Goal: Task Accomplishment & Management: Complete application form

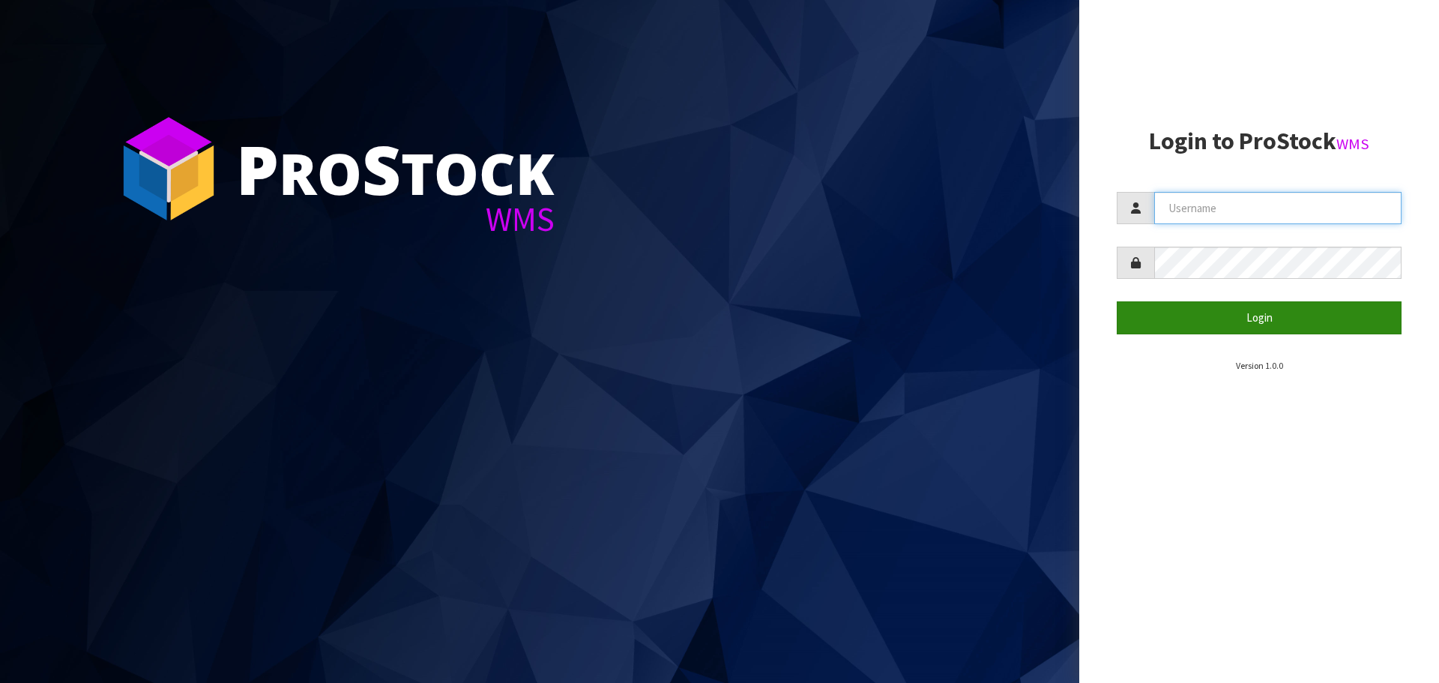
type input "[PERSON_NAME]"
click at [1212, 328] on button "Login" at bounding box center [1259, 317] width 285 height 32
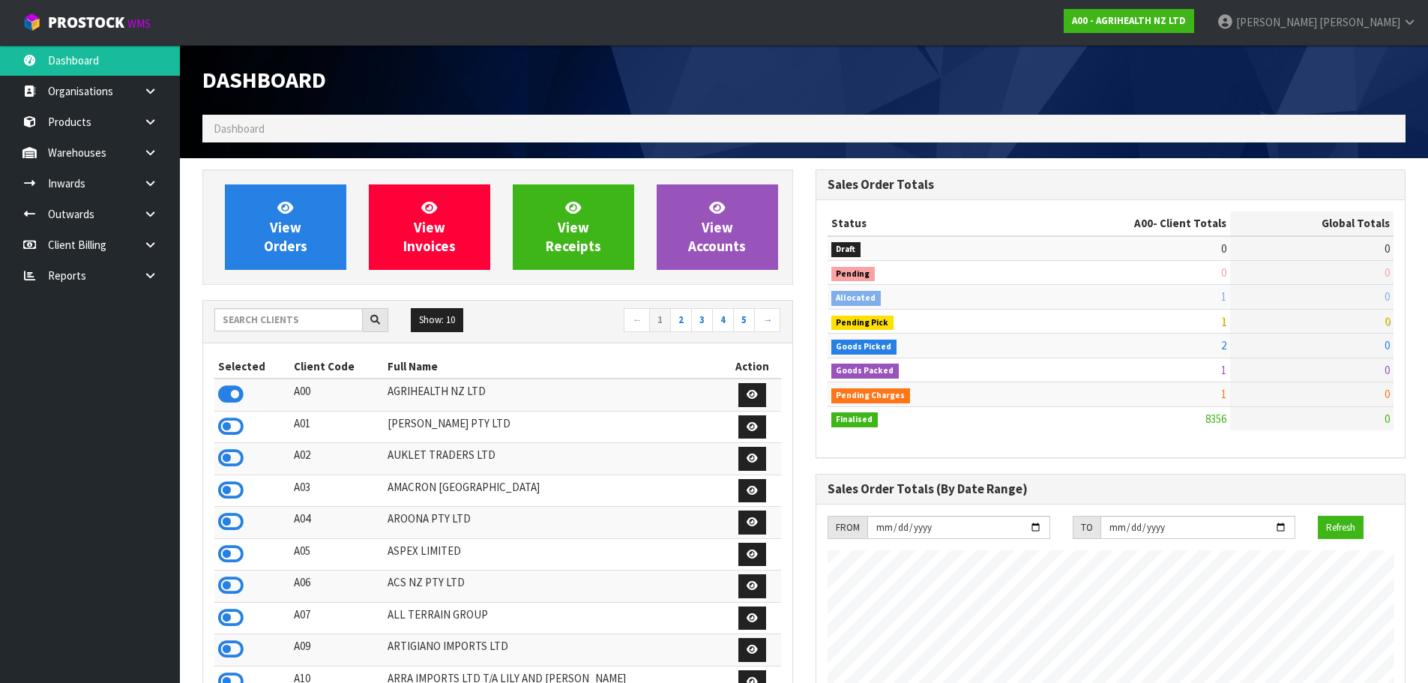
scroll to position [1136, 612]
click at [265, 319] on input "text" at bounding box center [288, 319] width 148 height 23
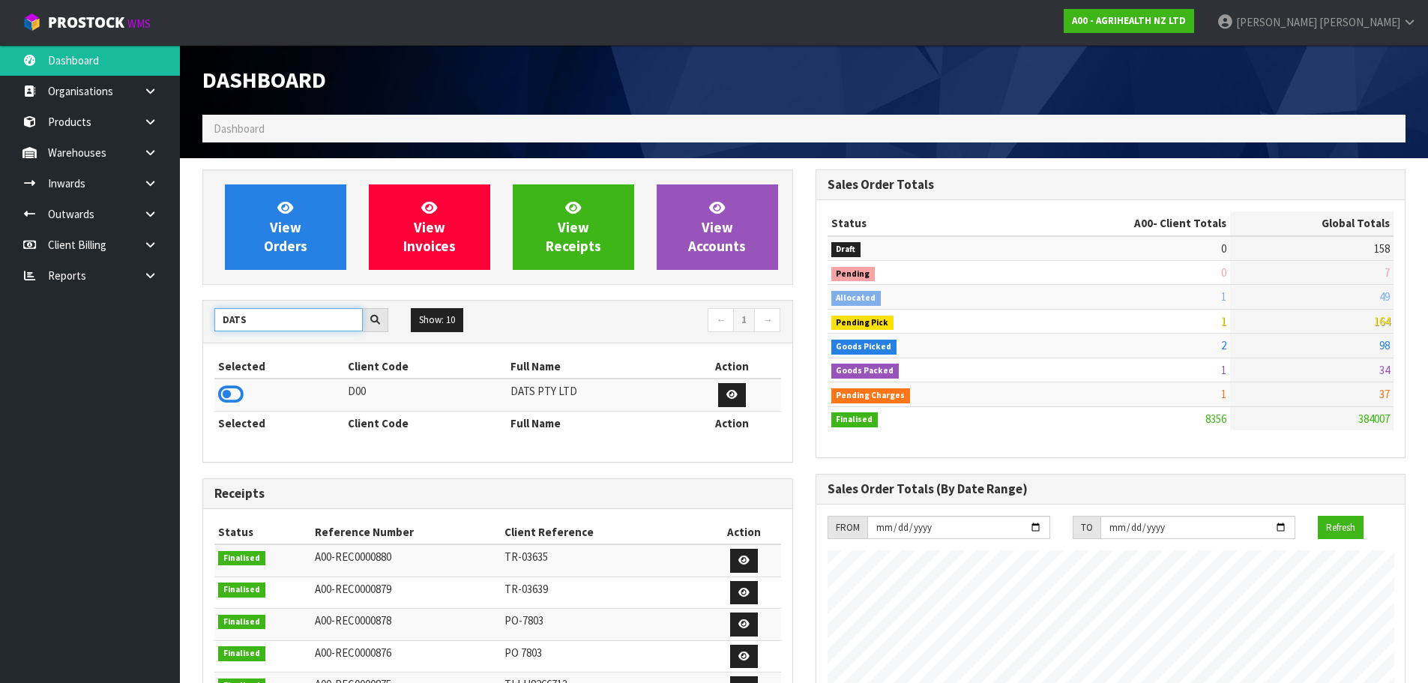
type input "DATS"
click at [235, 385] on icon at bounding box center [230, 394] width 25 height 22
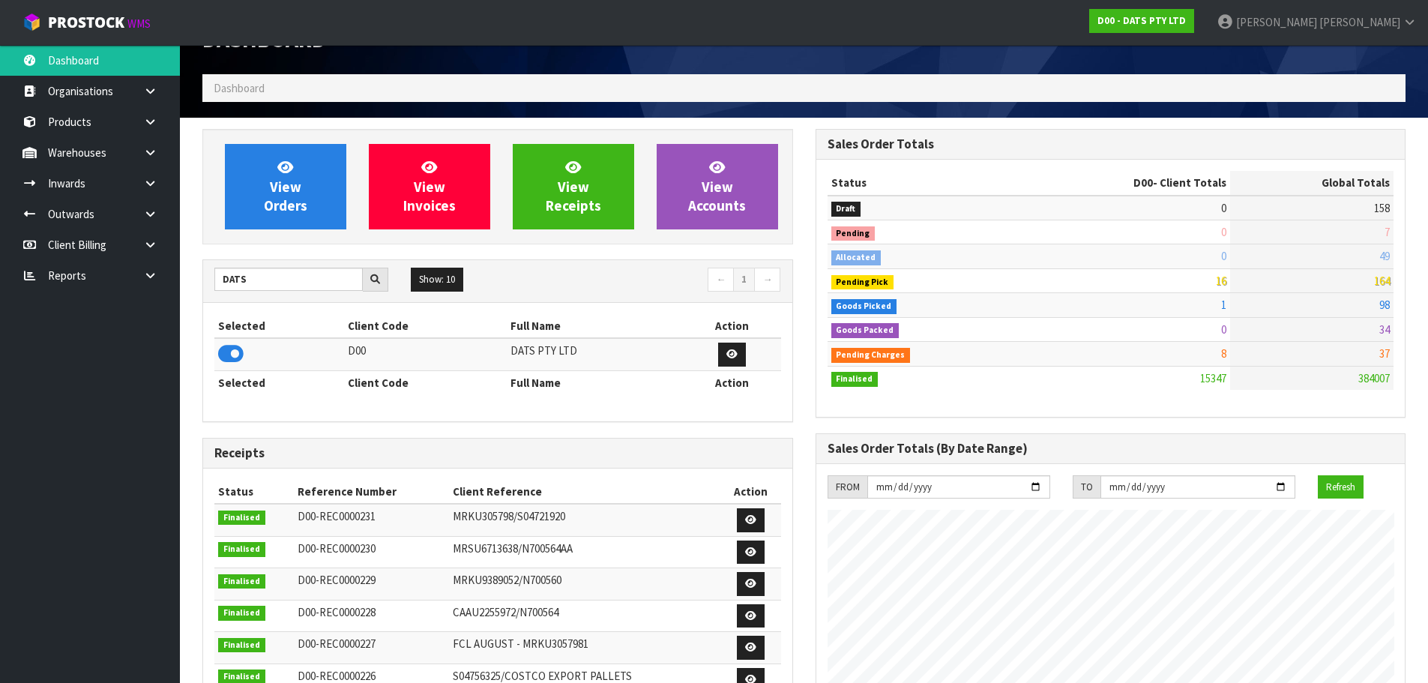
scroll to position [75, 0]
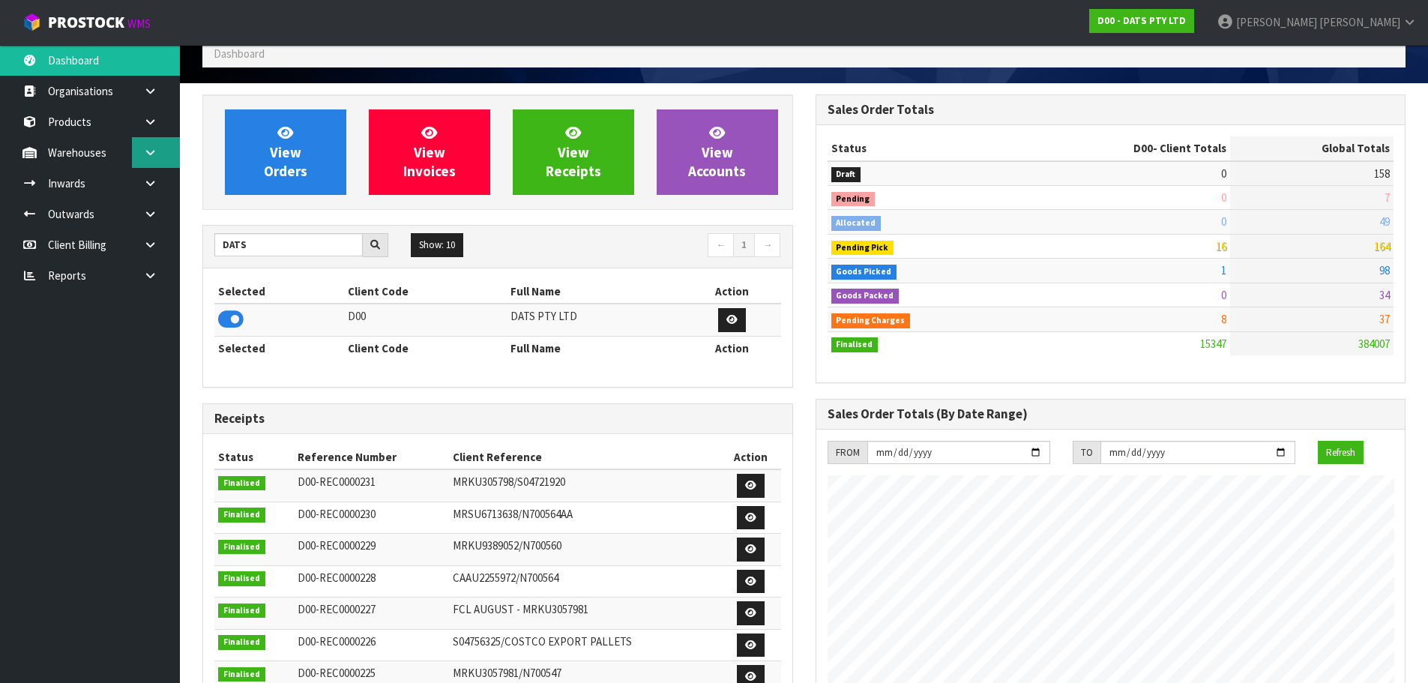
click at [163, 152] on link at bounding box center [156, 152] width 48 height 31
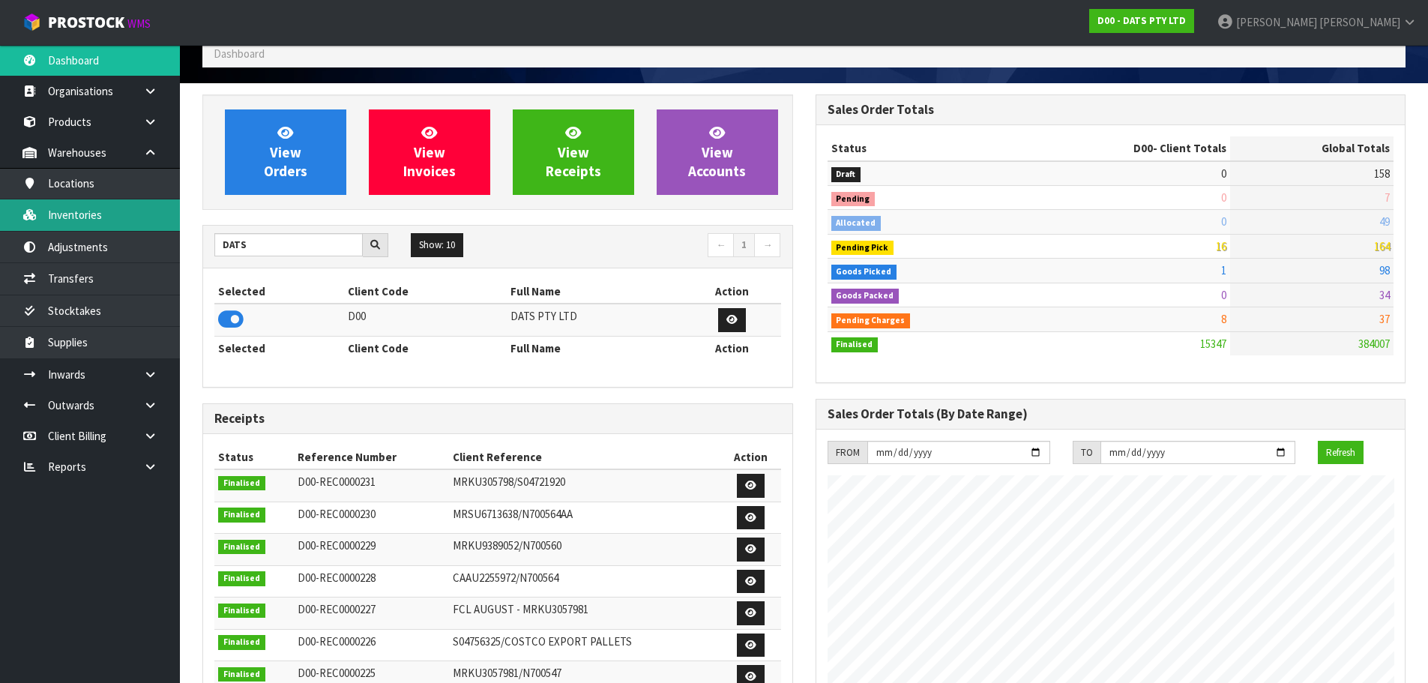
click at [101, 218] on link "Inventories" at bounding box center [90, 214] width 180 height 31
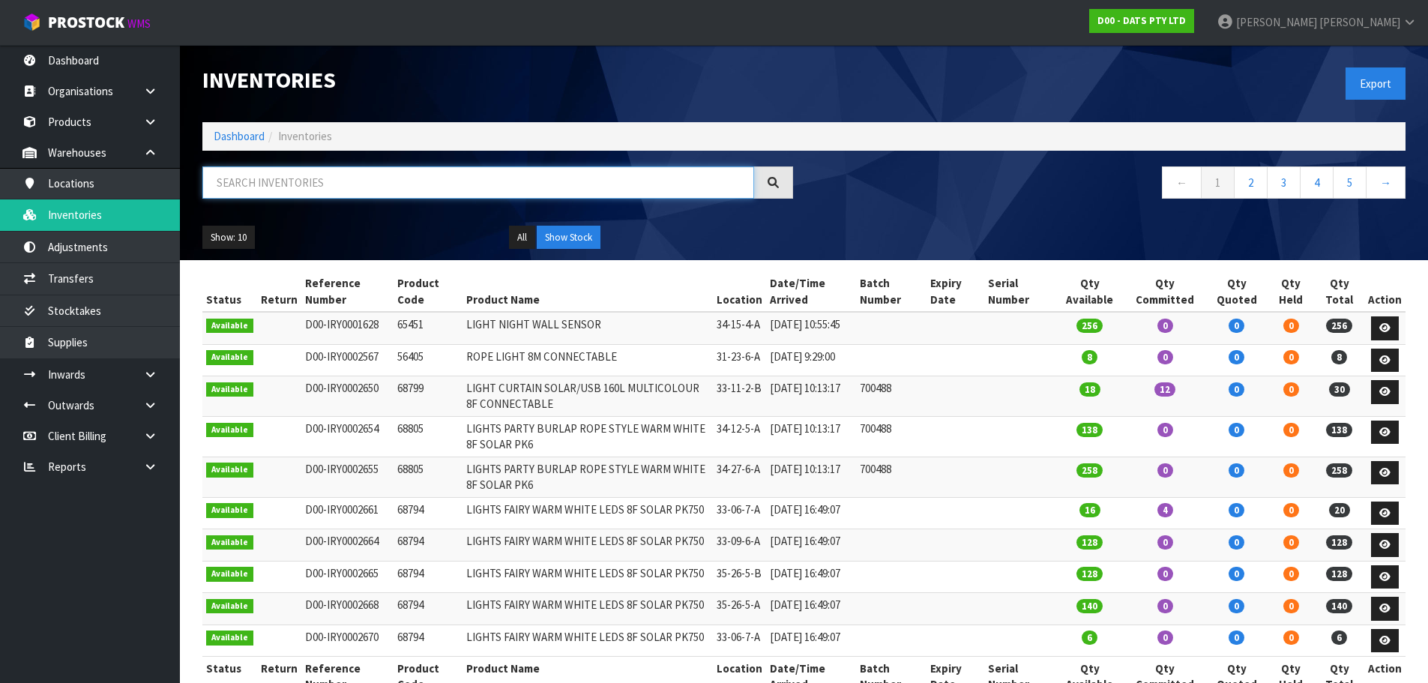
click at [314, 182] on input "text" at bounding box center [478, 182] width 552 height 32
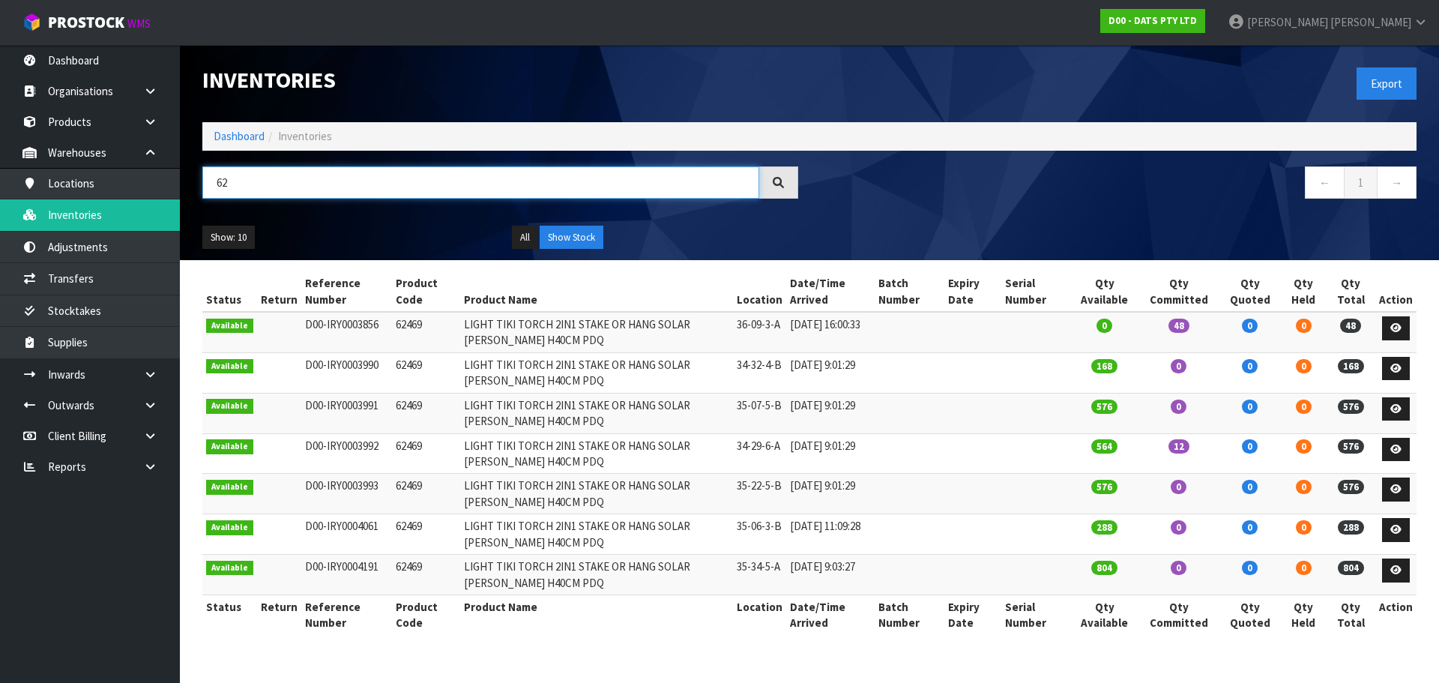
type input "6"
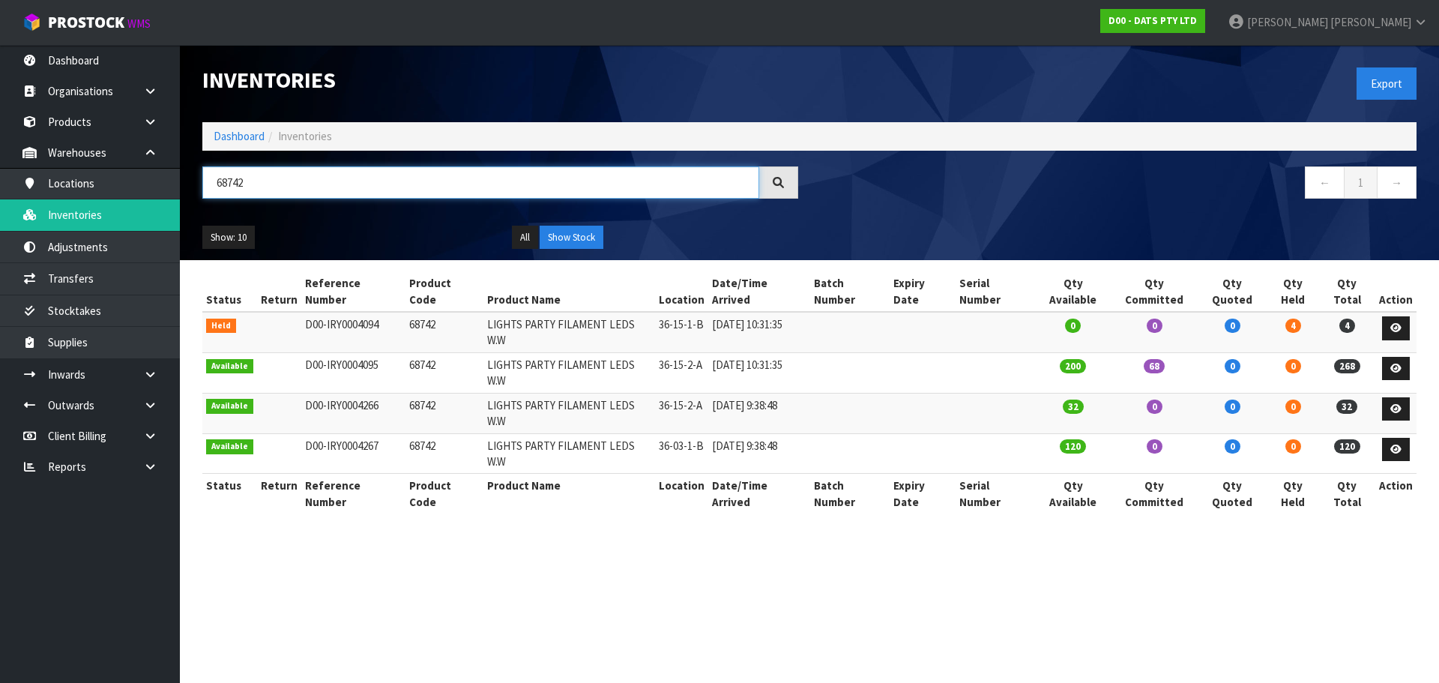
type input "68742"
click at [1205, 10] on link "D00 - DATS PTY LTD" at bounding box center [1152, 21] width 105 height 24
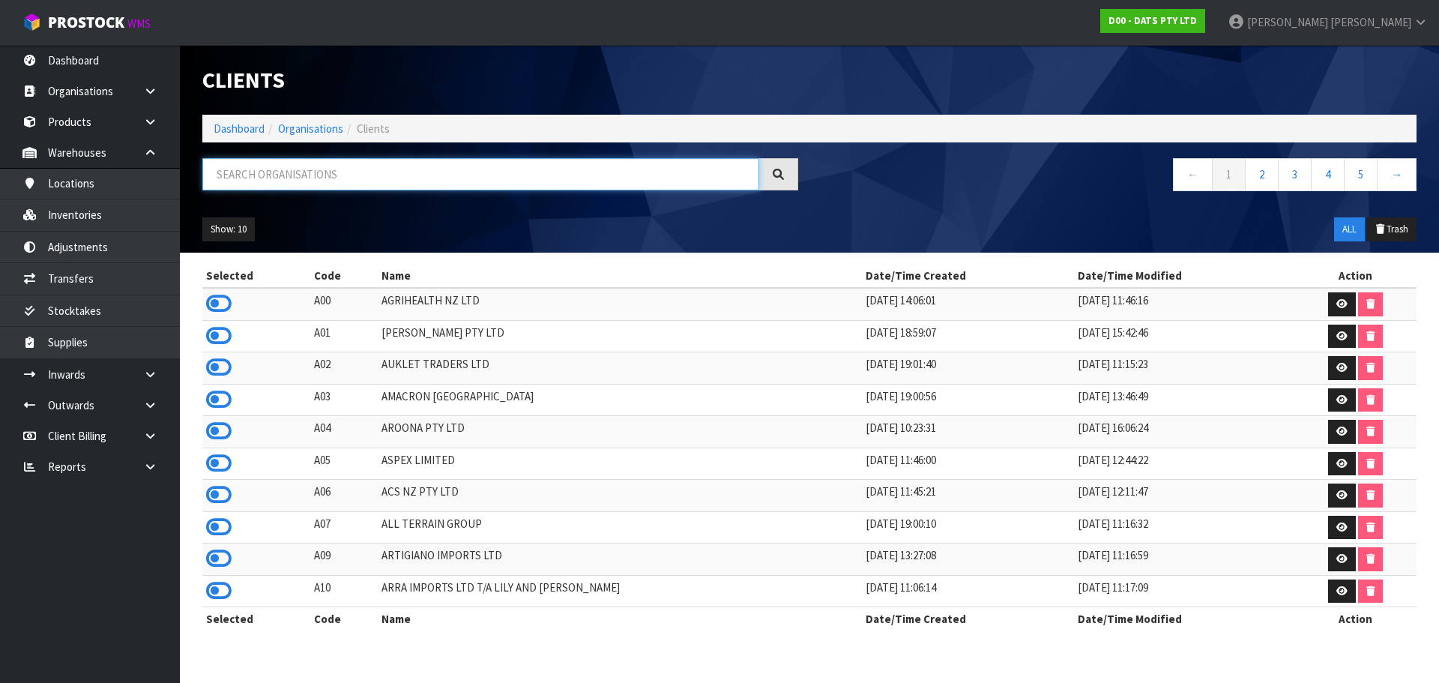
click at [317, 186] on input "text" at bounding box center [480, 174] width 557 height 32
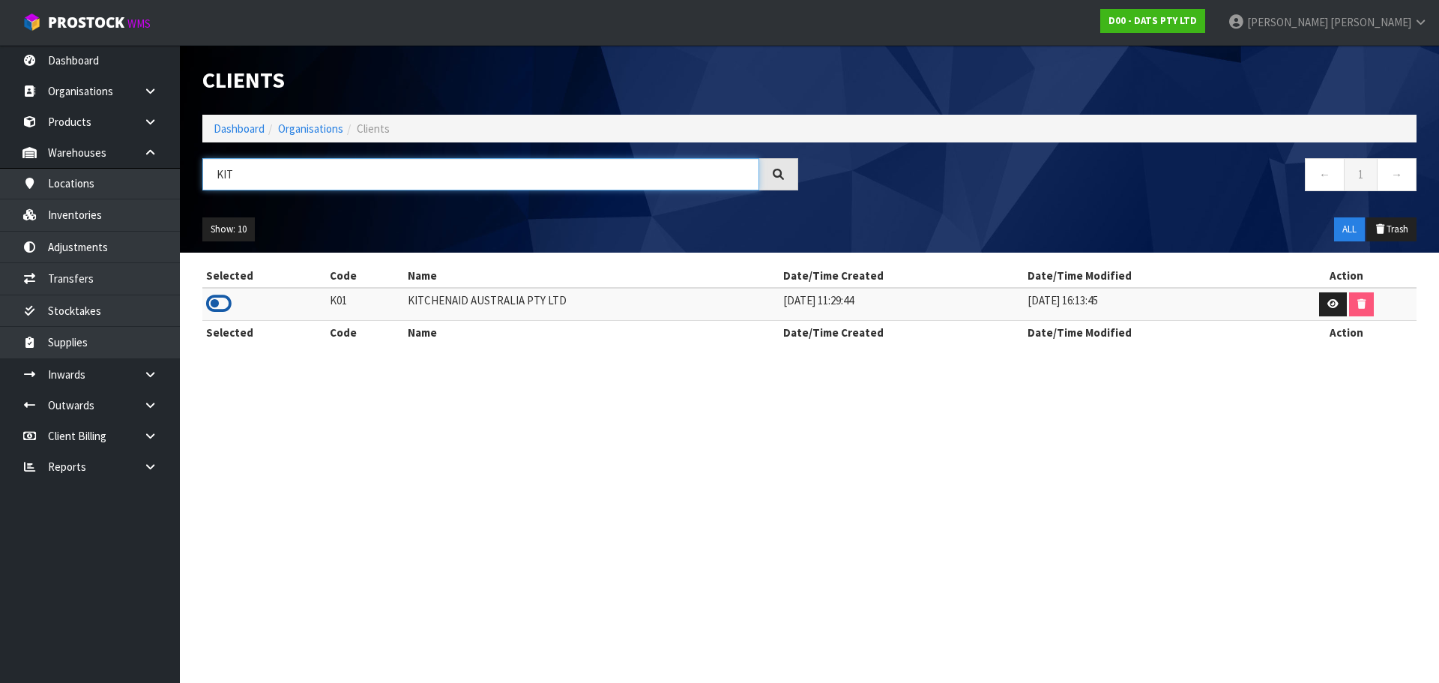
type input "KIT"
click at [219, 306] on icon at bounding box center [218, 303] width 25 height 22
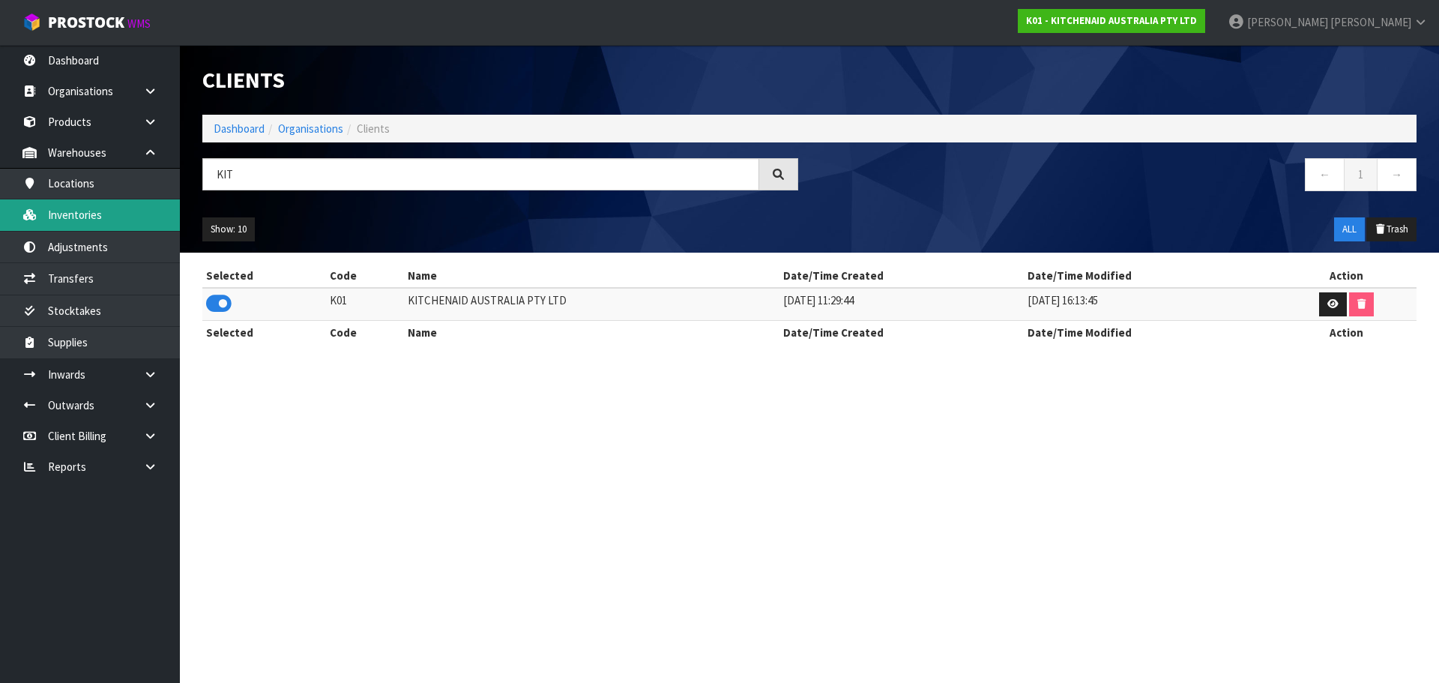
click at [146, 221] on link "Inventories" at bounding box center [90, 214] width 180 height 31
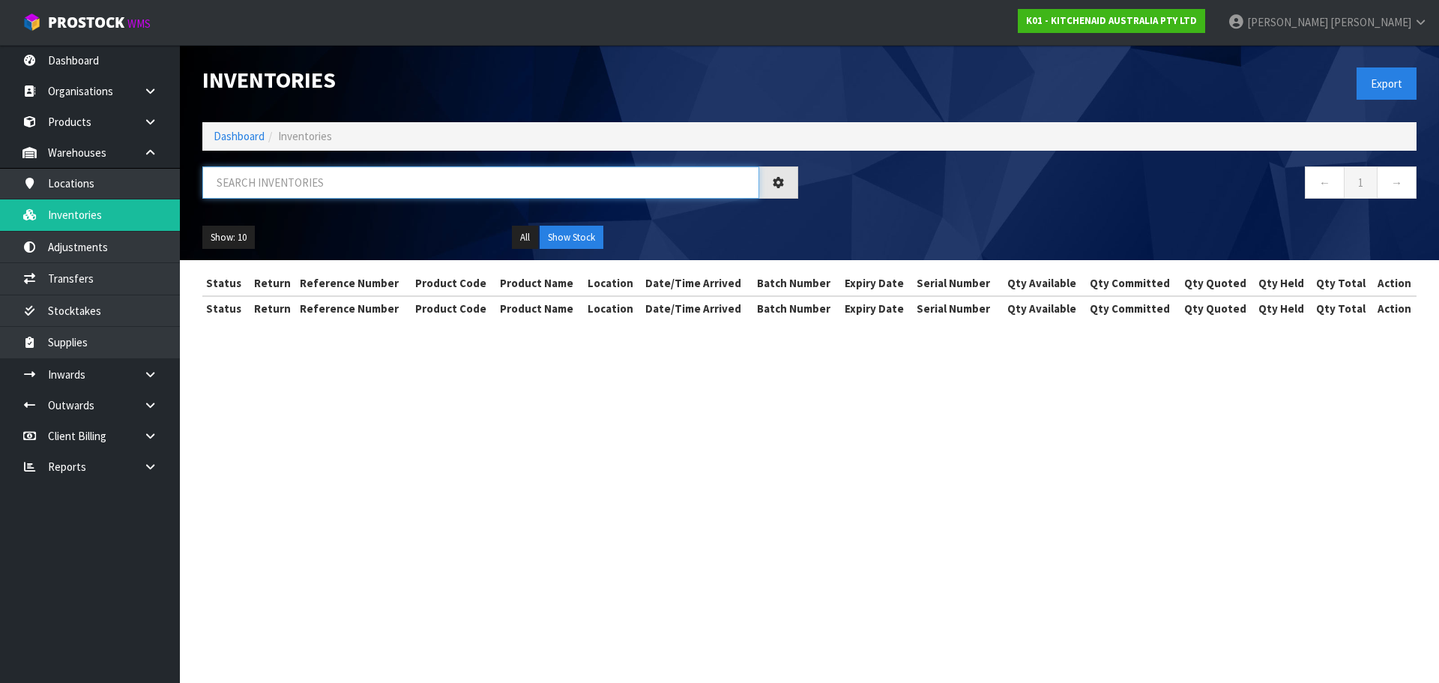
click at [268, 184] on input "text" at bounding box center [480, 182] width 557 height 32
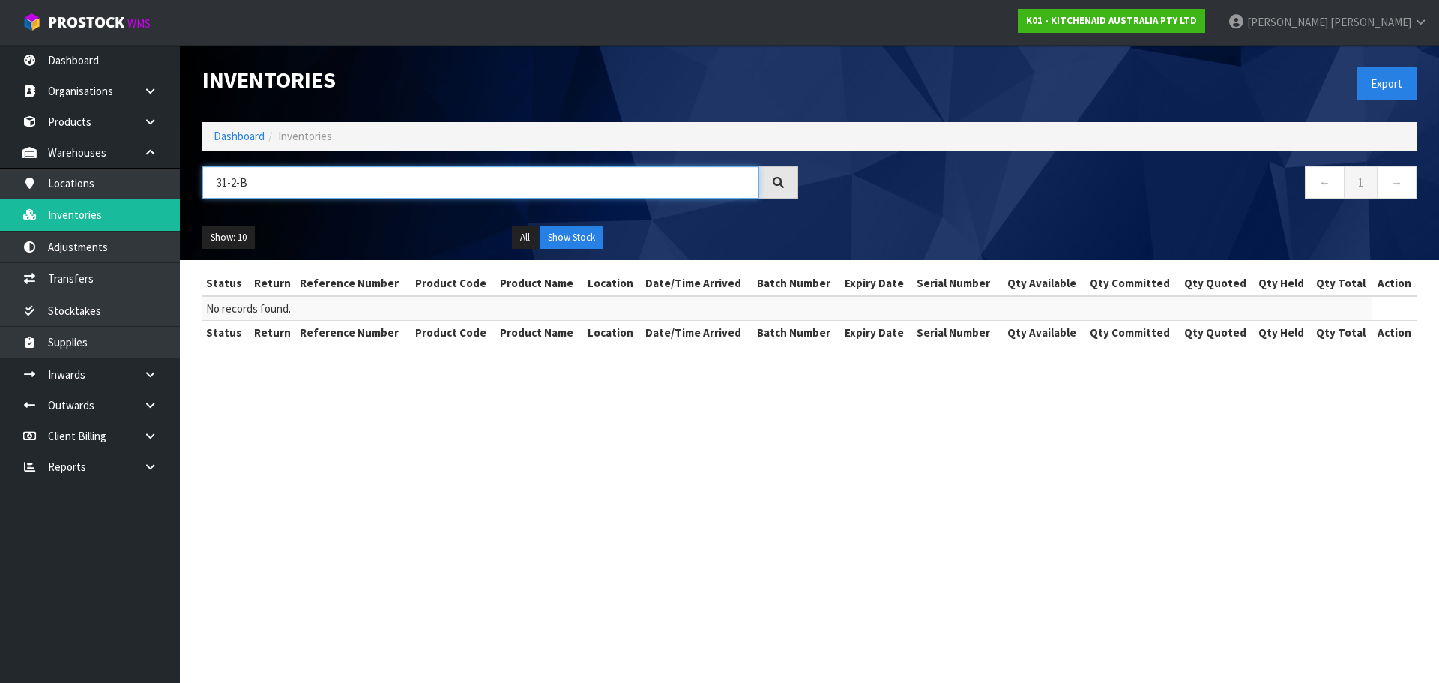
click at [214, 181] on input "31-2-B" at bounding box center [480, 182] width 557 height 32
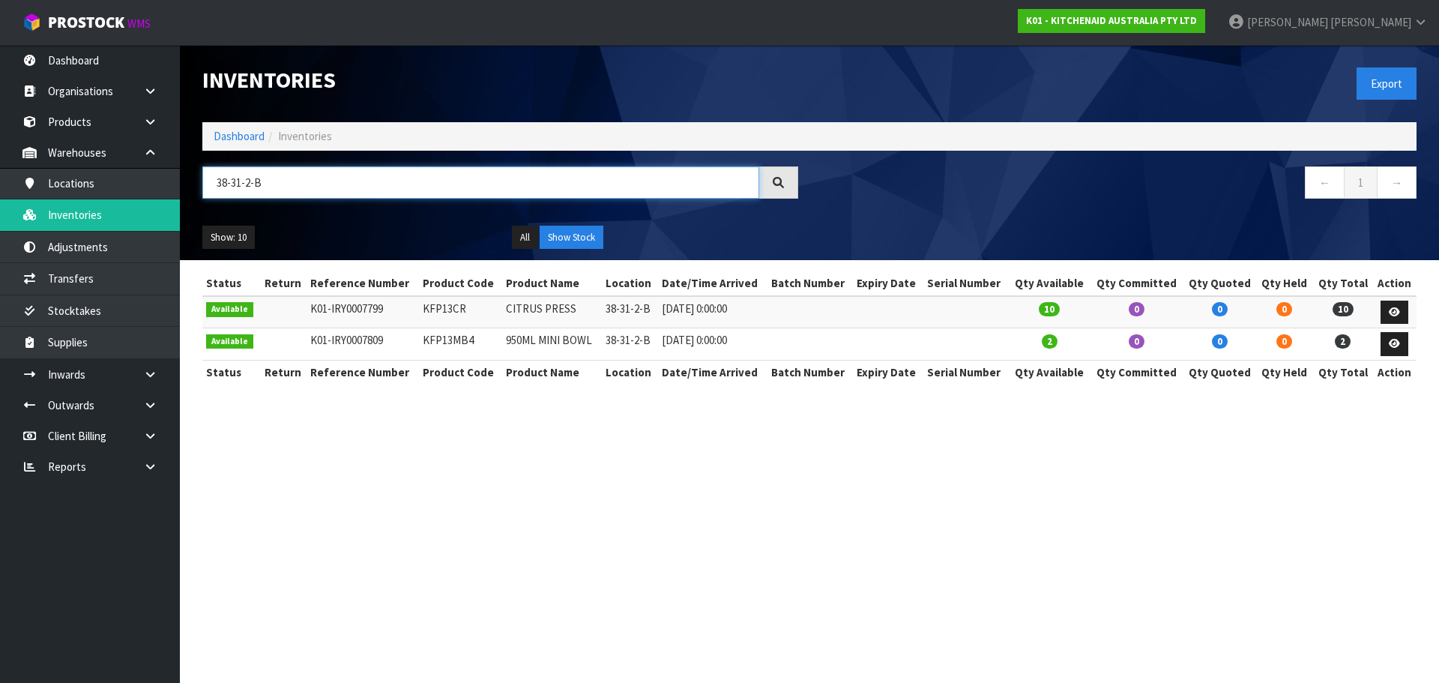
click at [228, 181] on input "38-31-2-B" at bounding box center [480, 182] width 557 height 32
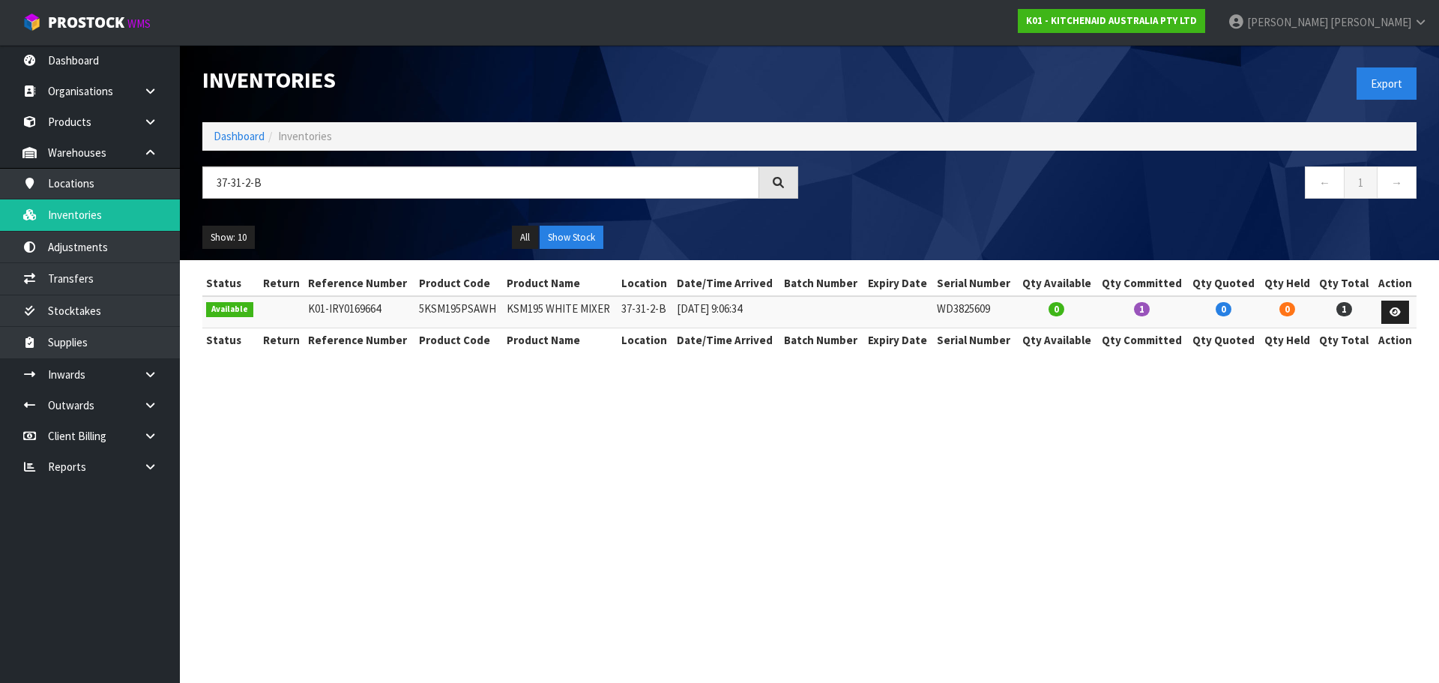
click at [479, 311] on td "5KSM195PSAWH" at bounding box center [459, 312] width 88 height 32
copy td "5KSM195PSAWH"
drag, startPoint x: 364, startPoint y: 190, endPoint x: 187, endPoint y: 201, distance: 177.3
click at [187, 201] on header "Inventories Export Dashboard Inventories 37-31-2-B ← 1 → Show: 10 5 10 25 50 Al…" at bounding box center [809, 152] width 1259 height 215
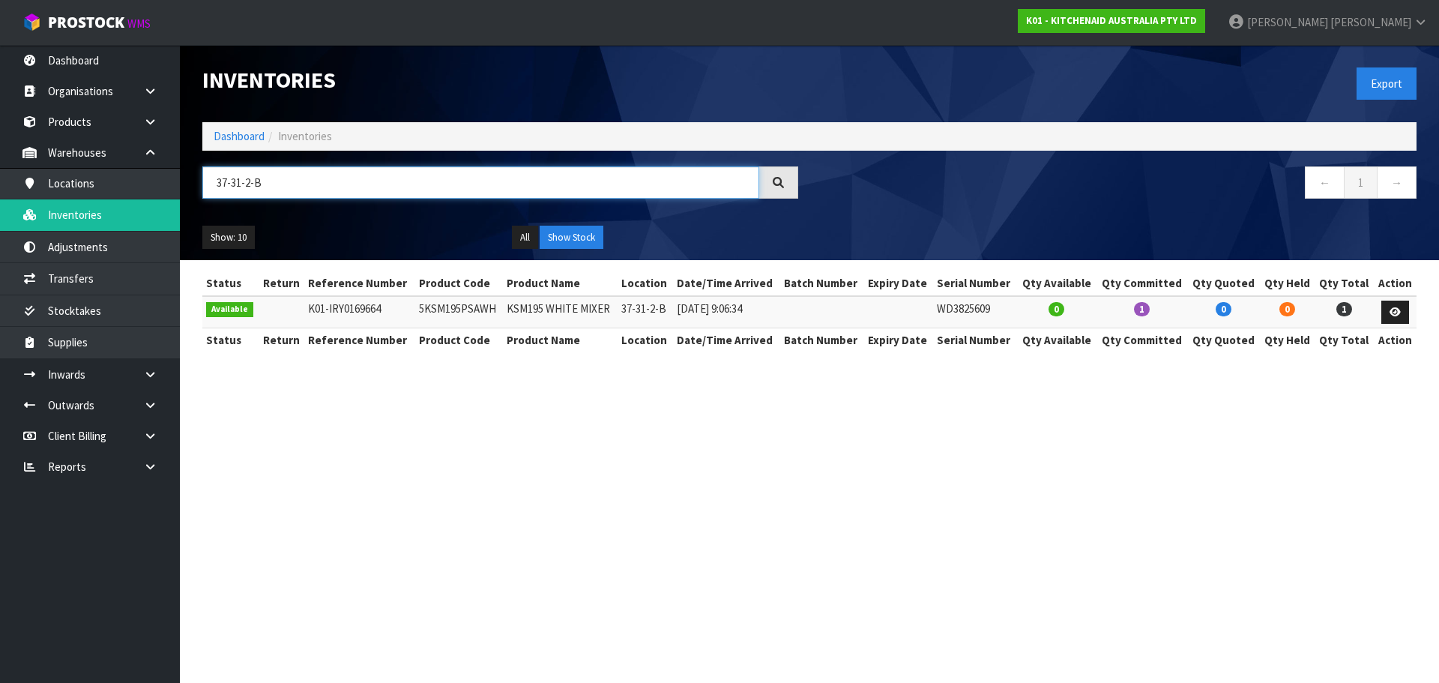
paste input "5KSM195PSAWH"
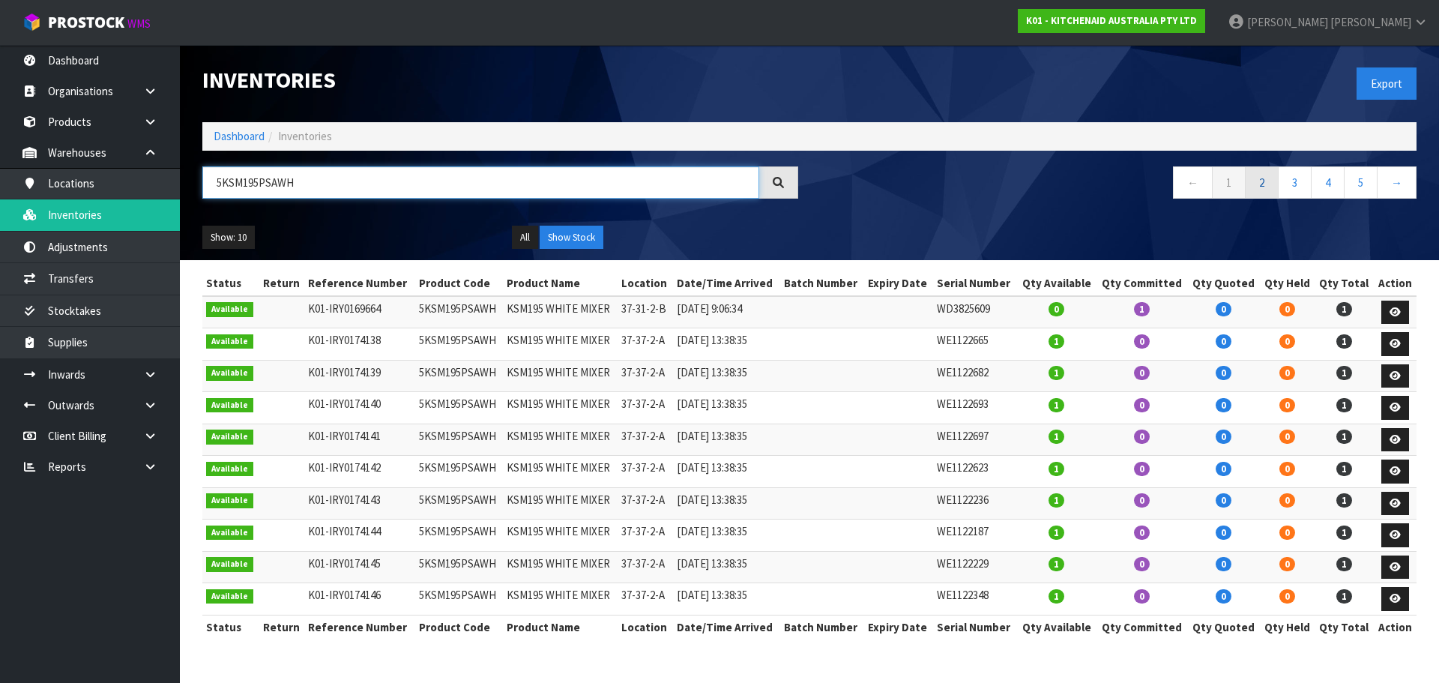
type input "5KSM195PSAWH"
click at [1256, 187] on link "2" at bounding box center [1262, 182] width 34 height 32
click at [231, 235] on button "Show: 10" at bounding box center [228, 238] width 52 height 24
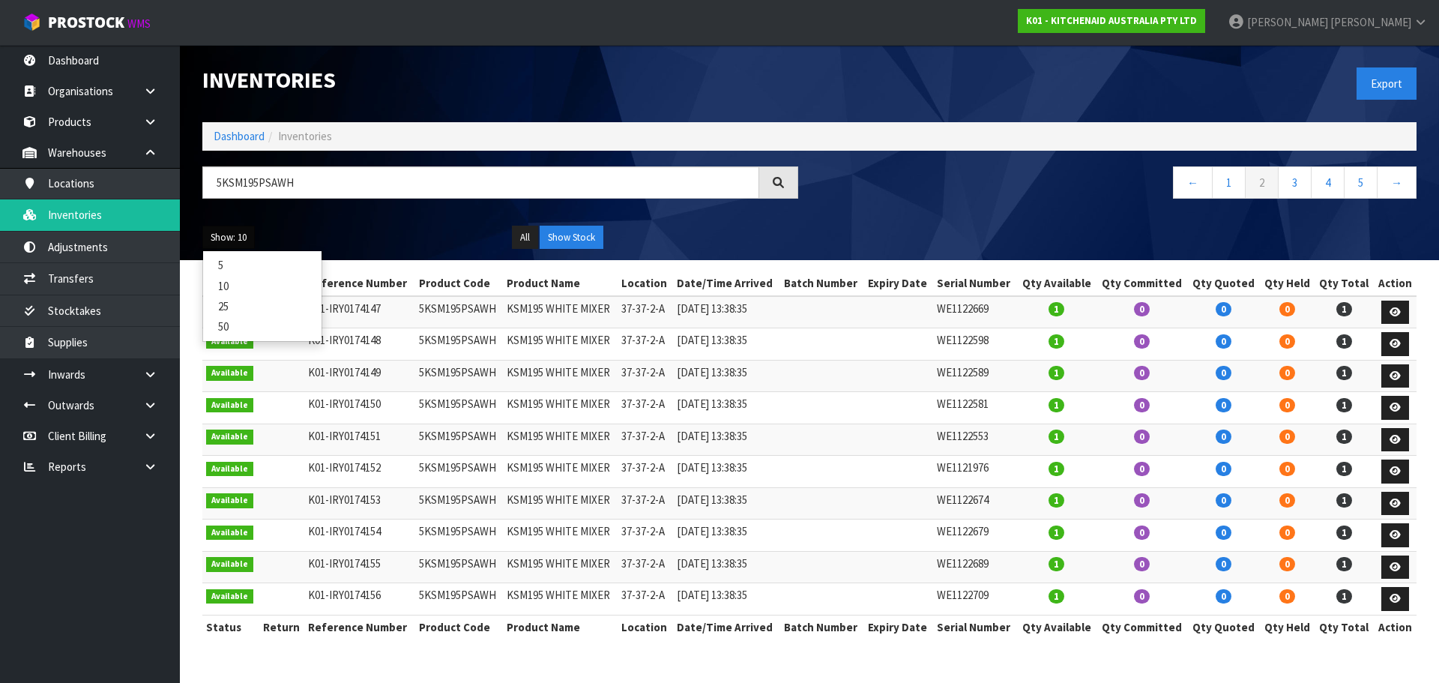
drag, startPoint x: 231, startPoint y: 322, endPoint x: 229, endPoint y: 302, distance: 19.5
click at [232, 322] on link "50" at bounding box center [262, 326] width 118 height 20
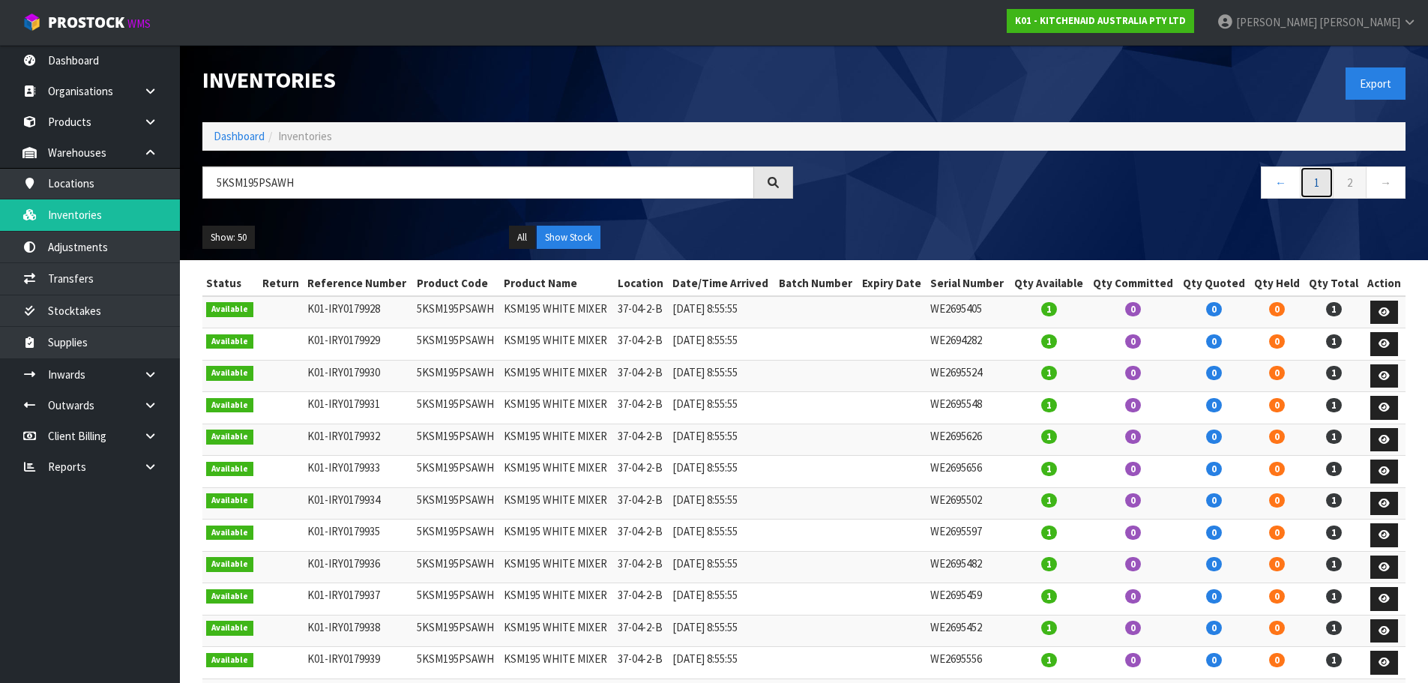
click at [1316, 179] on link "1" at bounding box center [1317, 182] width 34 height 32
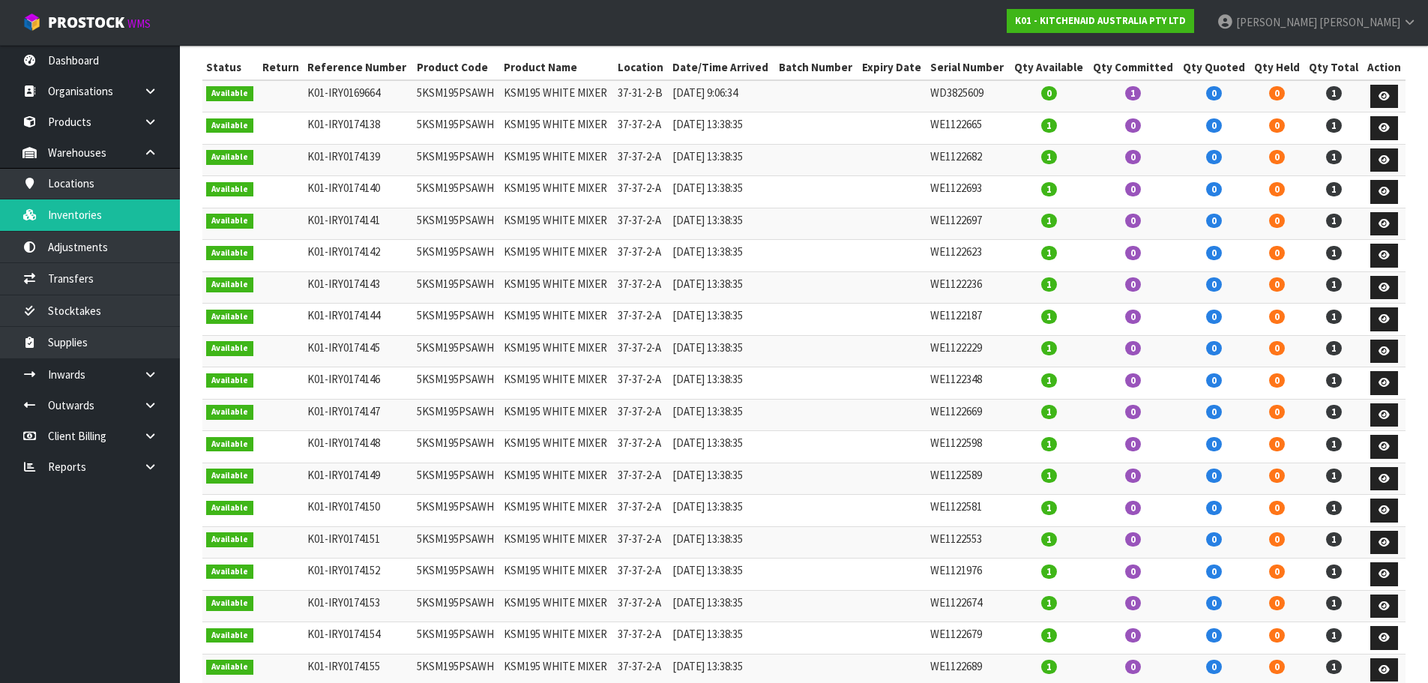
scroll to position [225, 0]
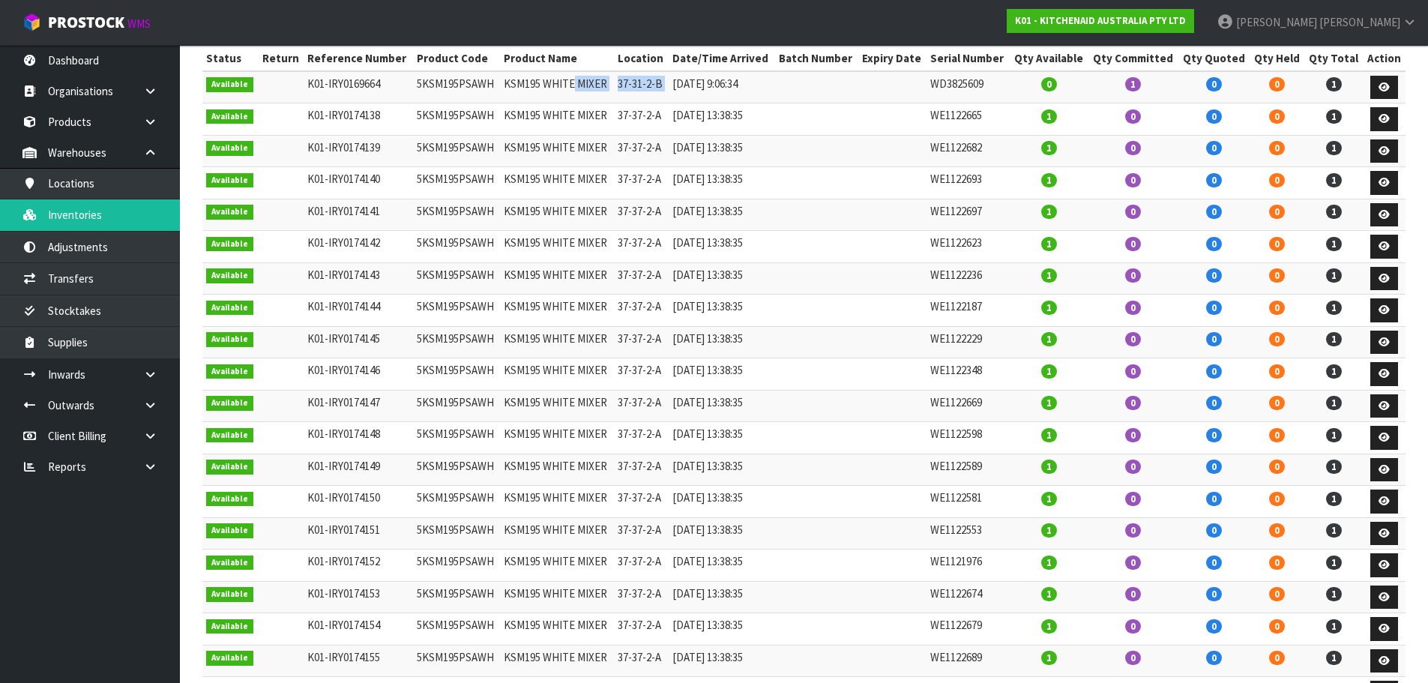
drag, startPoint x: 675, startPoint y: 75, endPoint x: 573, endPoint y: 95, distance: 103.9
click at [573, 95] on tr "Available K01-IRY0169664 5KSM195PSAWH KSM195 WHITE MIXER 37-31-2-B [DATE] 9:06:…" at bounding box center [803, 87] width 1203 height 32
click at [636, 78] on td "37-31-2-B" at bounding box center [641, 87] width 55 height 32
click at [648, 240] on td "37-37-2-A" at bounding box center [641, 247] width 55 height 32
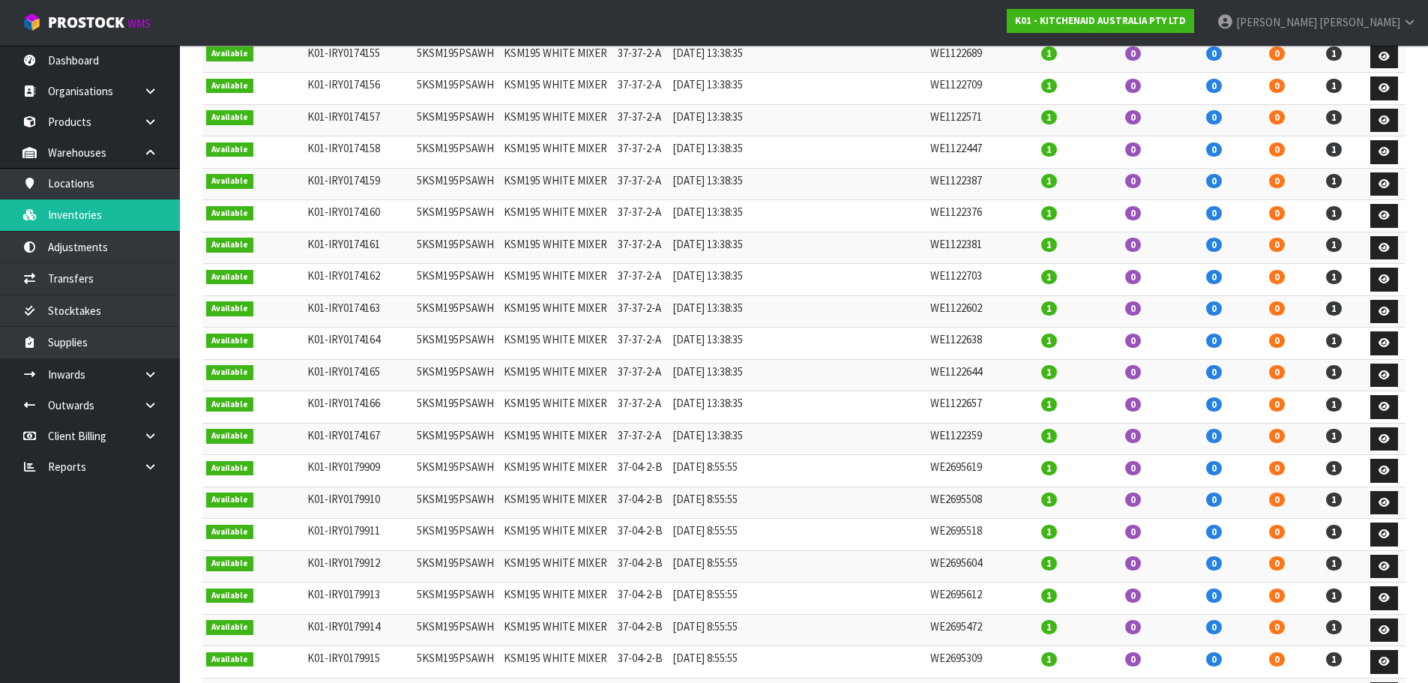
scroll to position [975, 0]
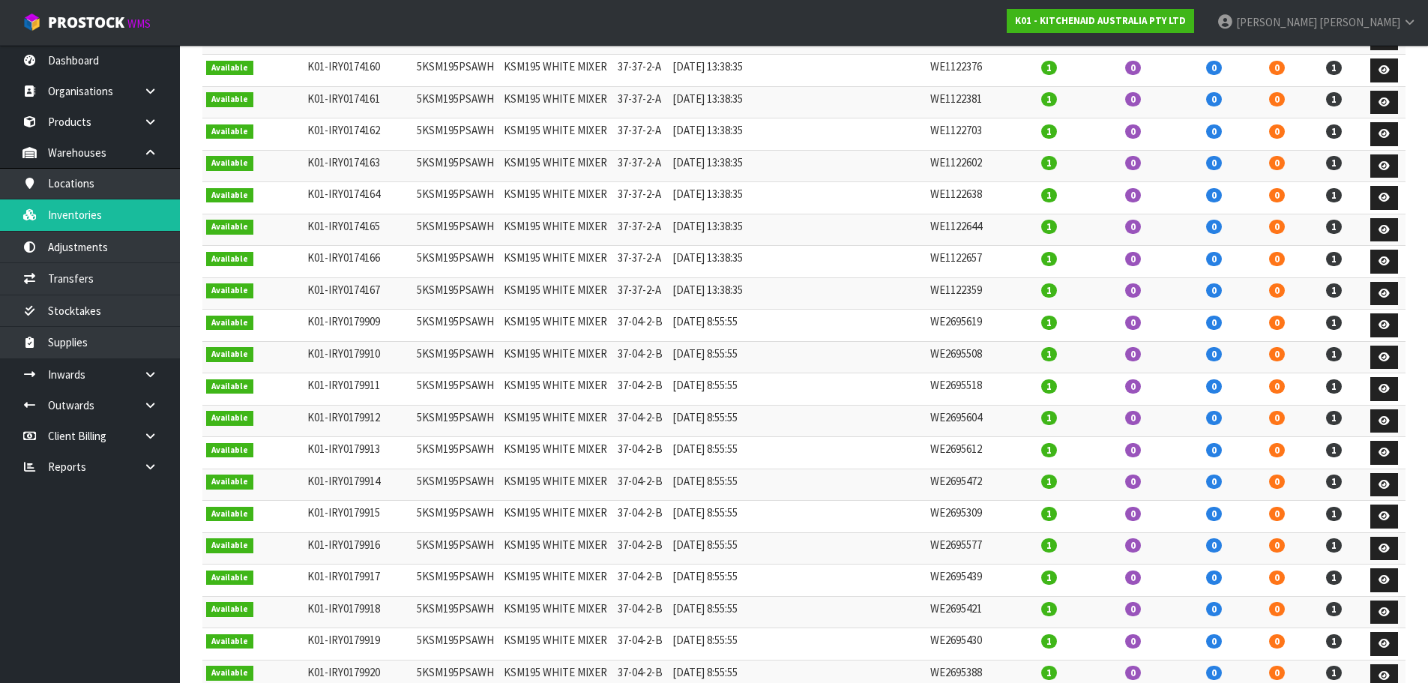
click at [640, 523] on td "37-04-2-B" at bounding box center [641, 517] width 55 height 32
click at [640, 514] on td "37-04-2-B" at bounding box center [641, 517] width 55 height 32
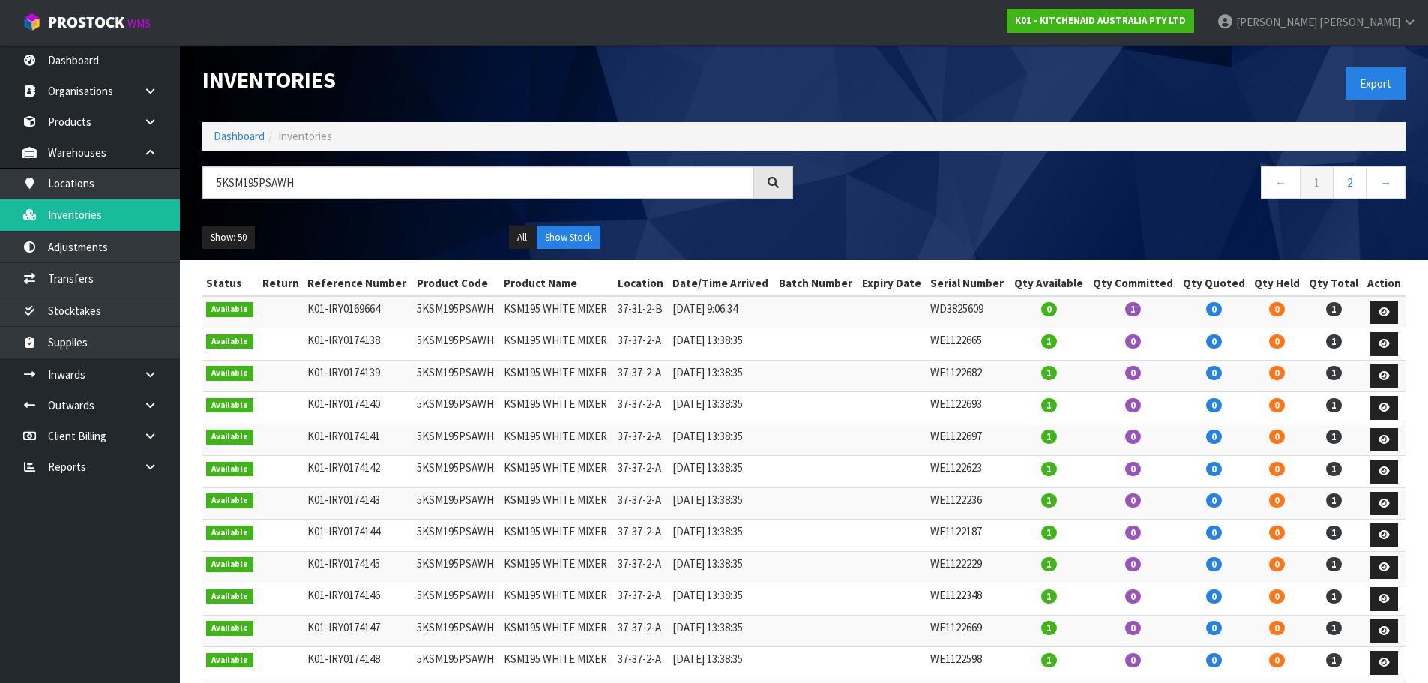
click at [648, 310] on td "37-31-2-B" at bounding box center [641, 312] width 55 height 32
copy tr "37-31-2-B"
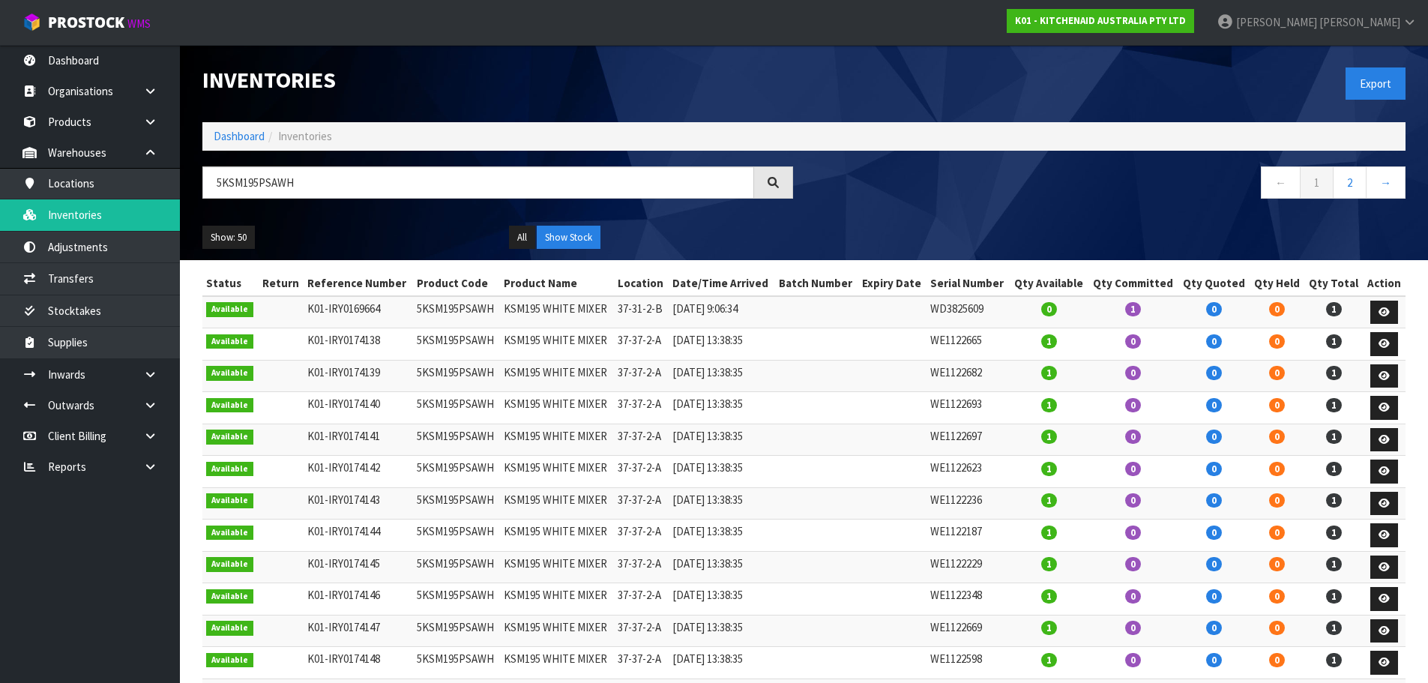
click at [645, 404] on td "37-37-2-A" at bounding box center [641, 408] width 55 height 32
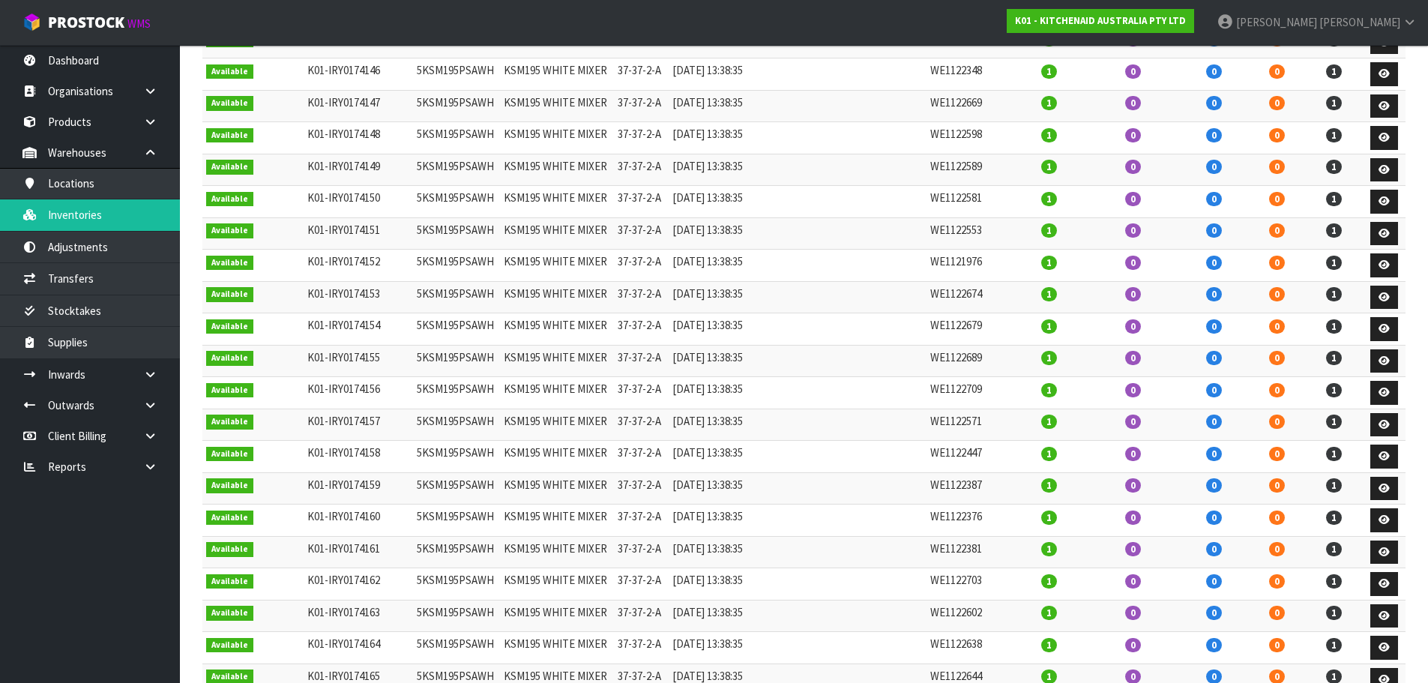
click at [663, 585] on td "37-37-2-A" at bounding box center [641, 584] width 55 height 32
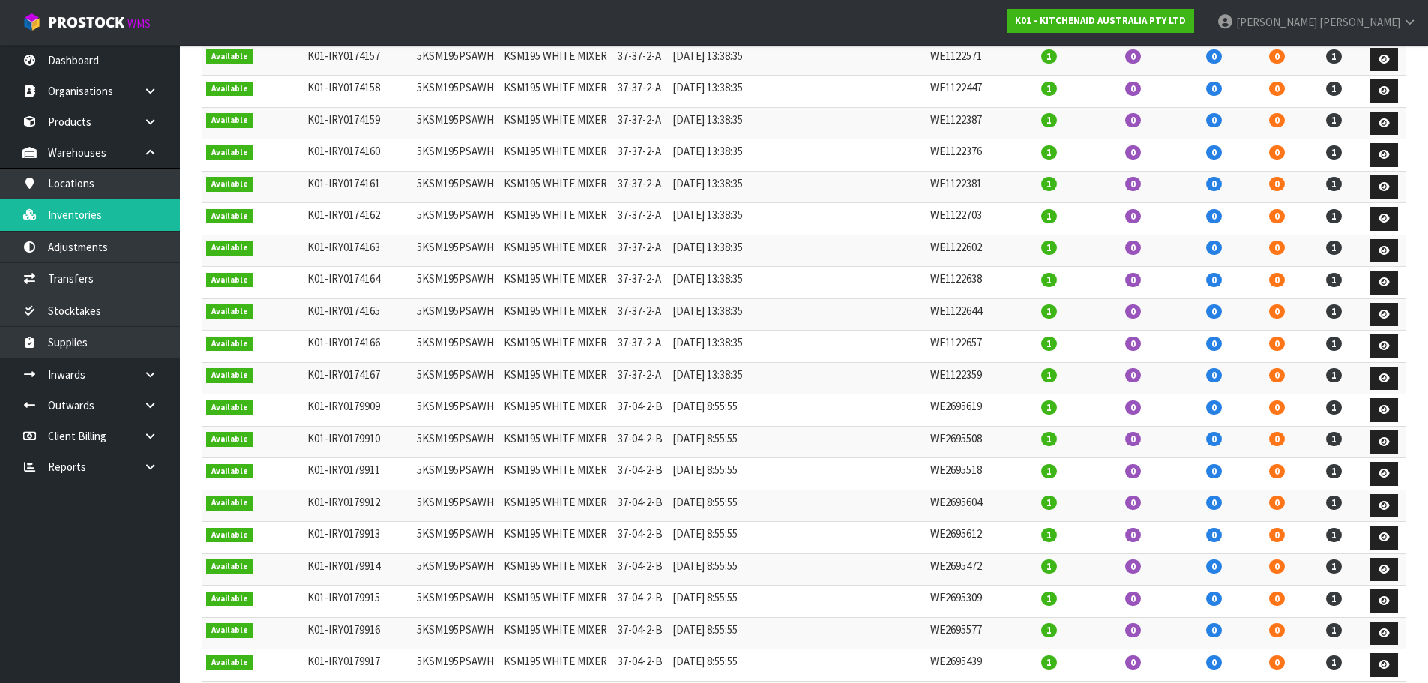
scroll to position [975, 0]
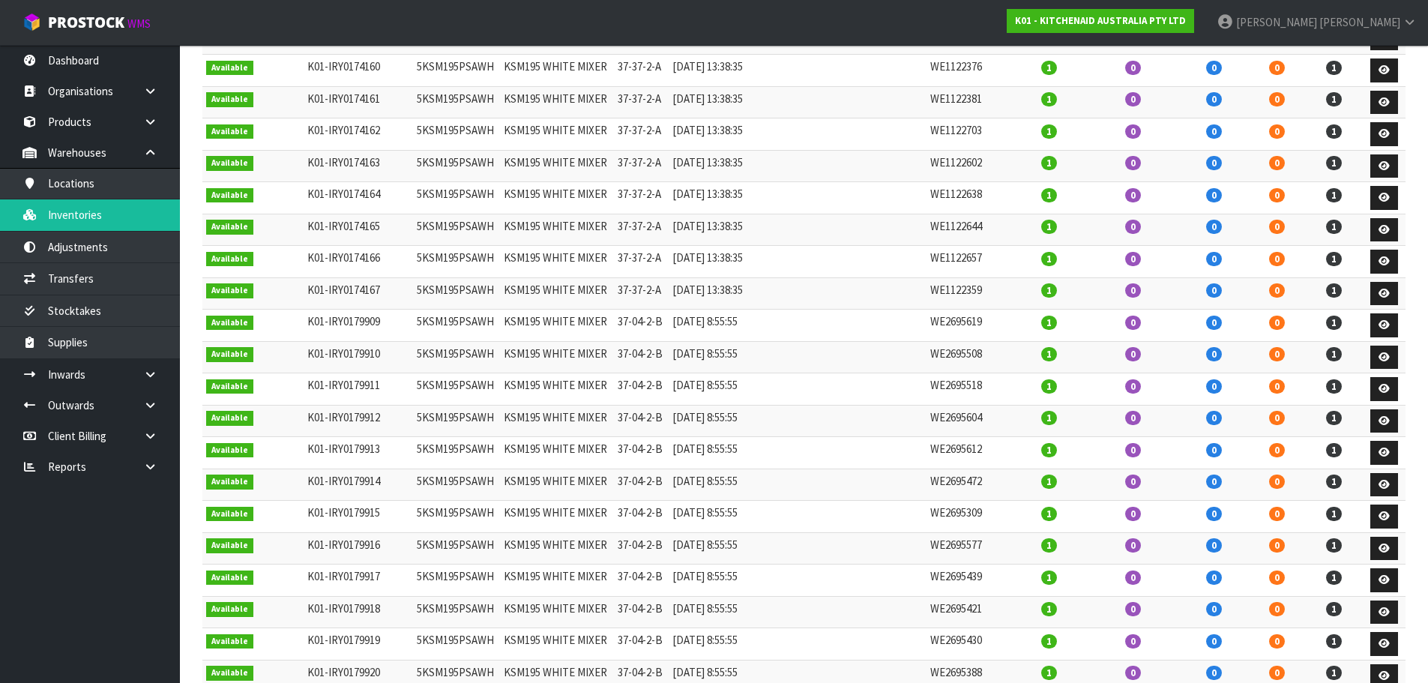
click at [650, 485] on td "37-04-2-B" at bounding box center [641, 485] width 55 height 32
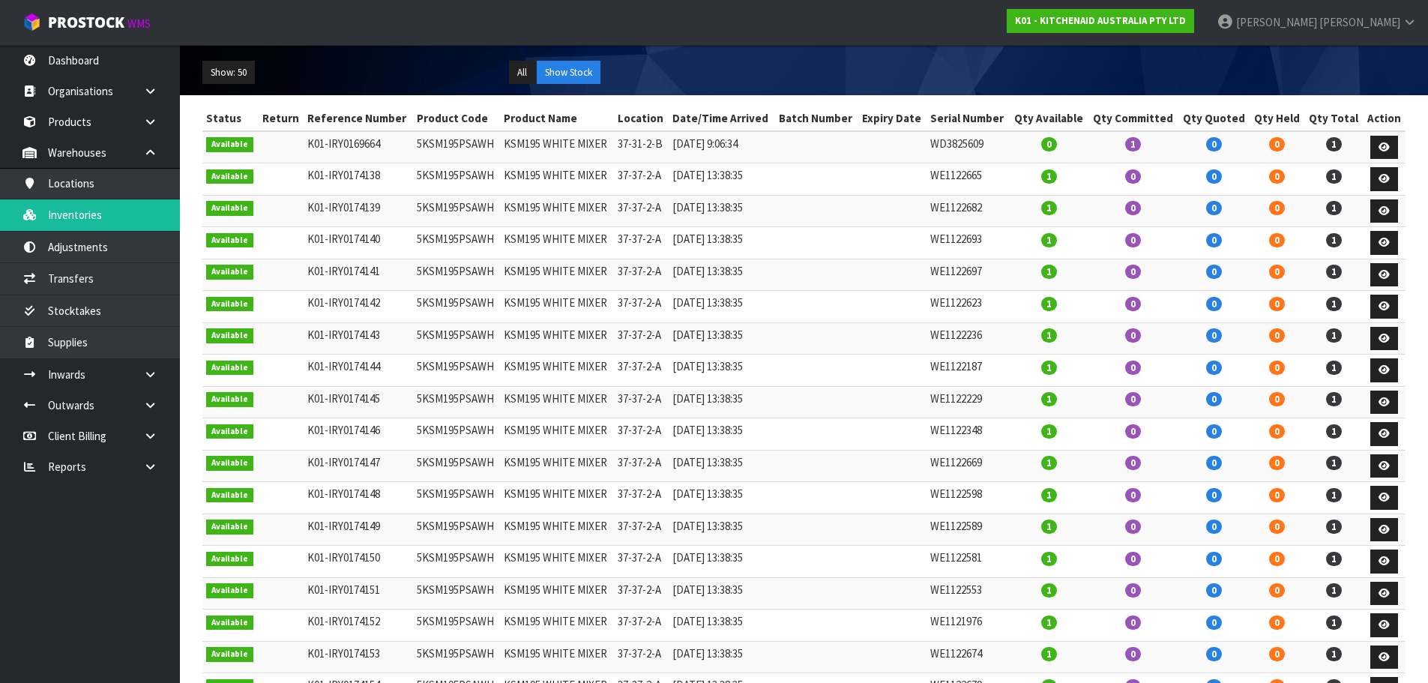
scroll to position [0, 0]
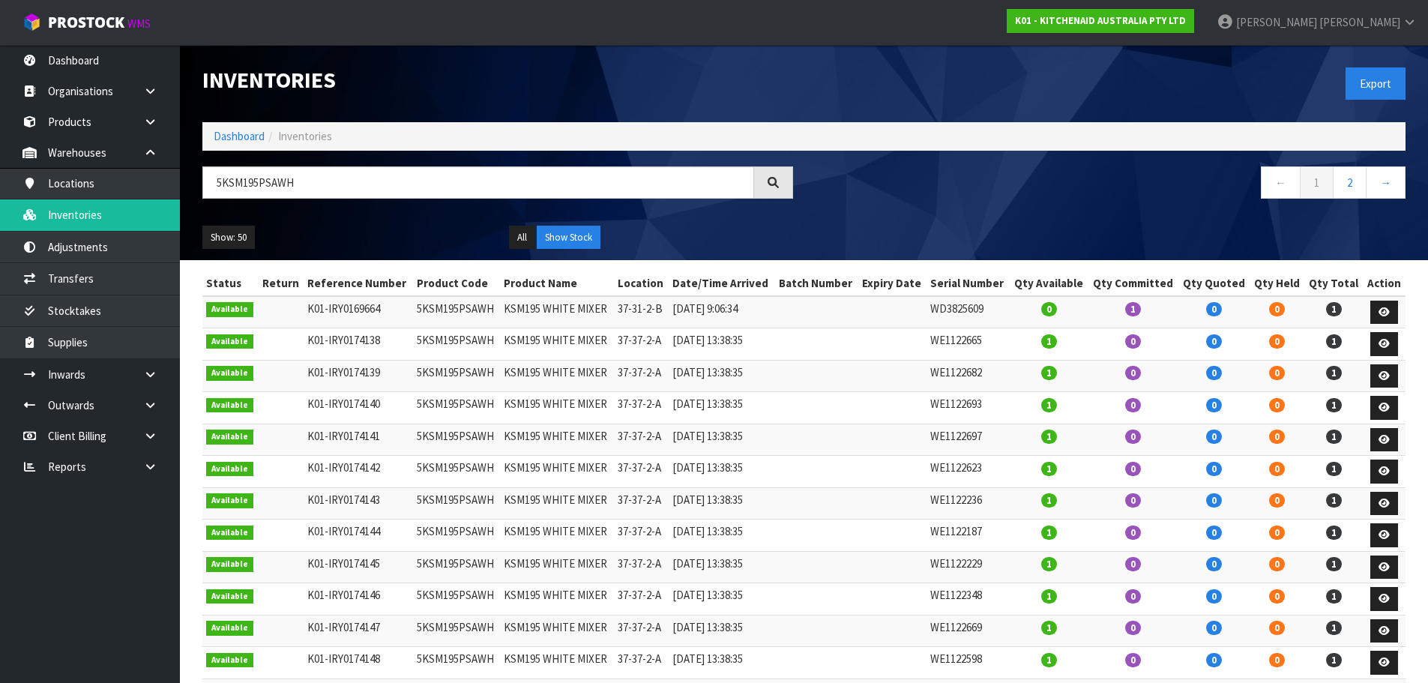
click at [654, 462] on td "37-37-2-A" at bounding box center [641, 472] width 55 height 32
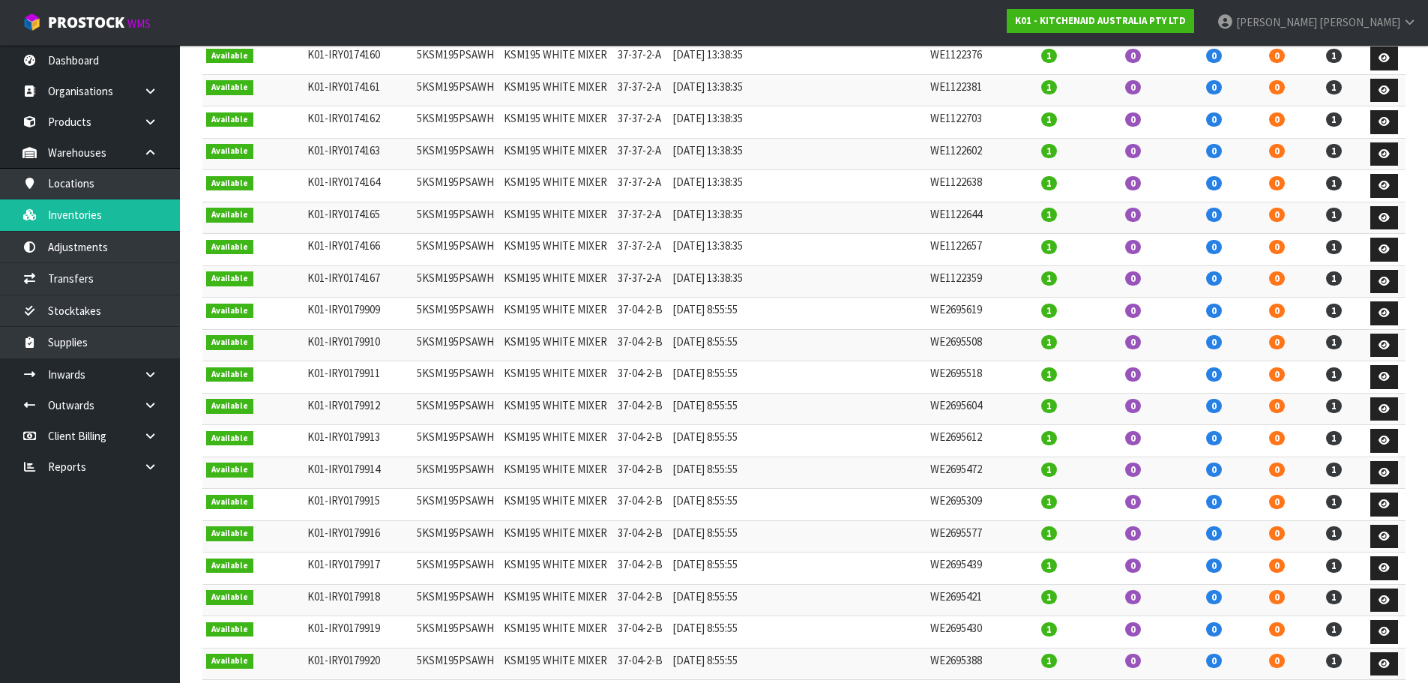
scroll to position [1049, 0]
click at [656, 243] on td "37-04-2-B" at bounding box center [641, 251] width 55 height 32
copy tr "37-04-2-B"
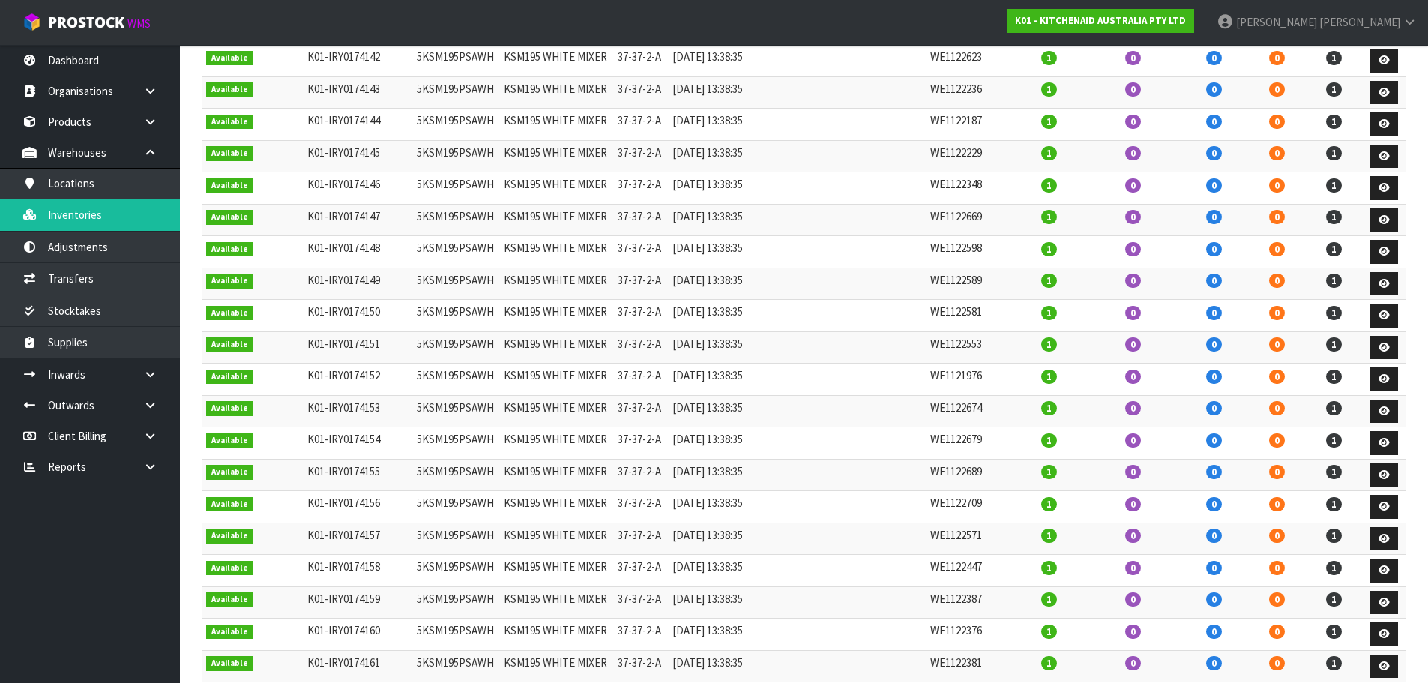
scroll to position [0, 0]
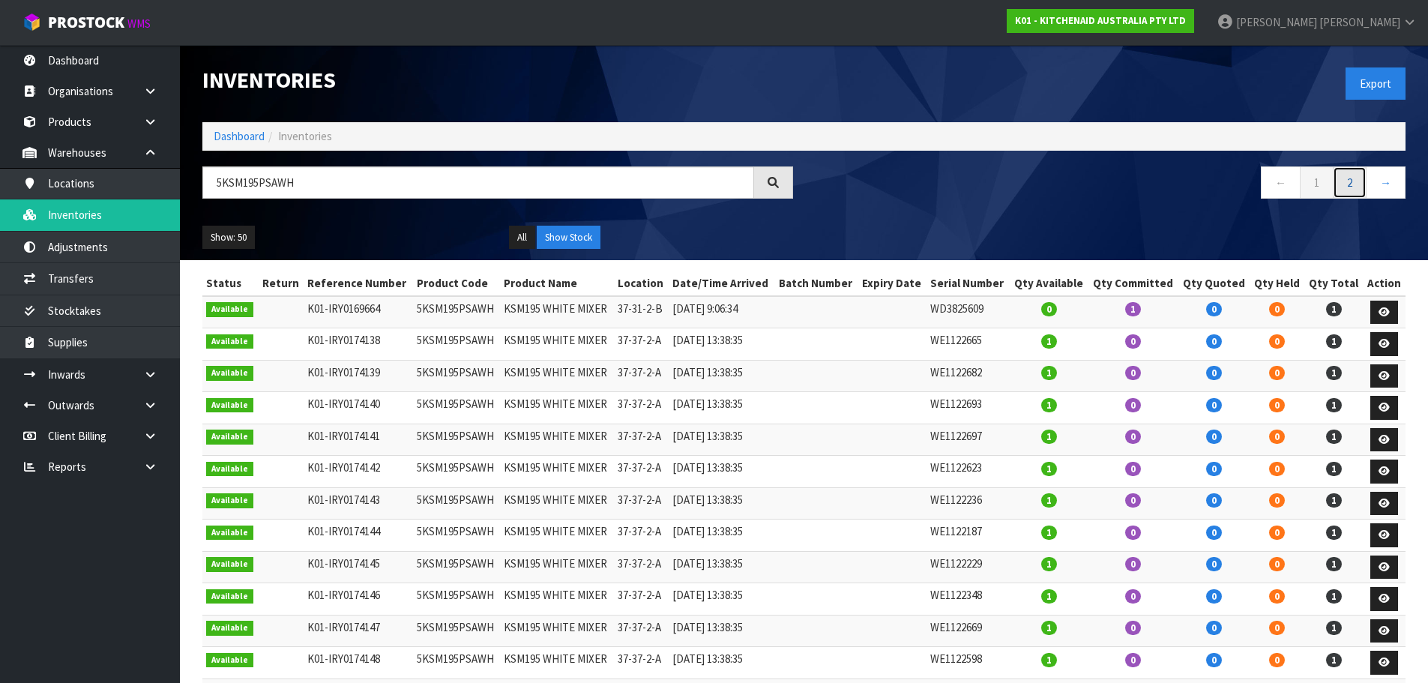
click at [1356, 183] on link "2" at bounding box center [1350, 182] width 34 height 32
click at [1186, 18] on strong "K01 - KITCHENAID AUSTRALIA PTY LTD" at bounding box center [1100, 20] width 171 height 13
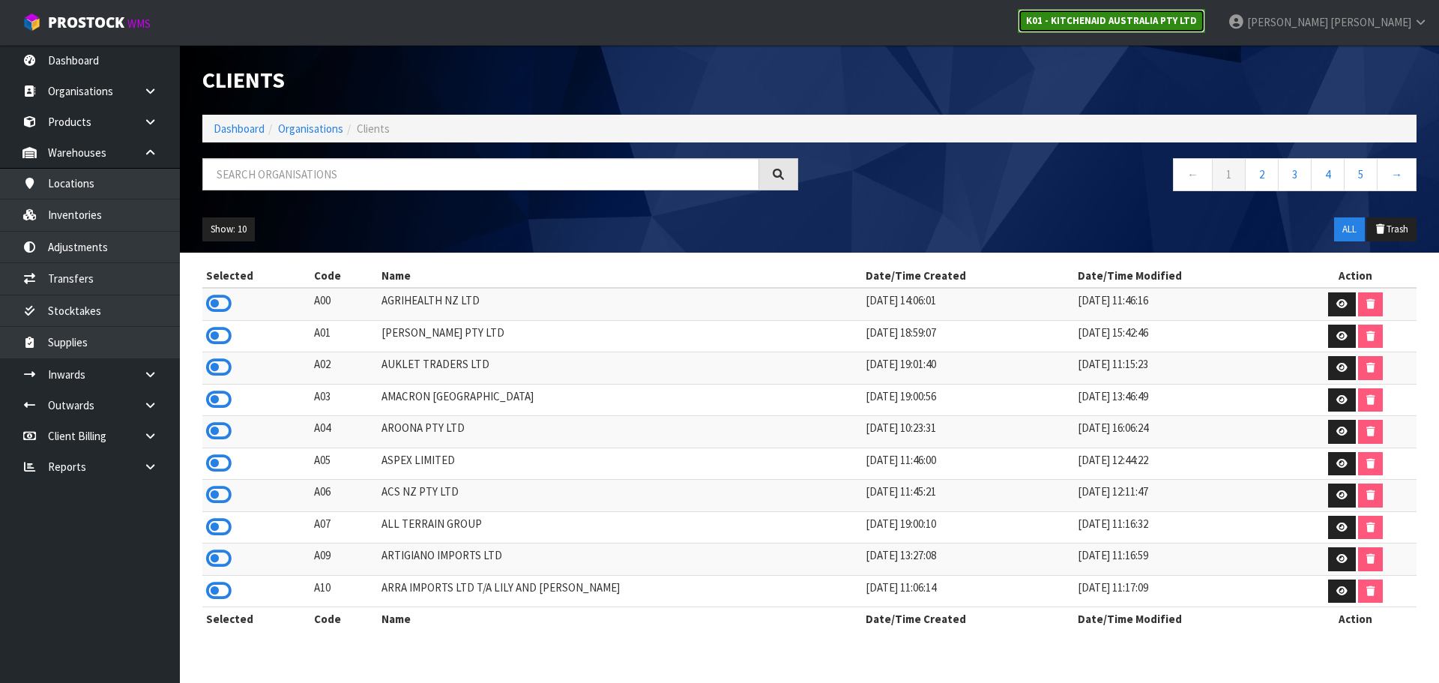
click at [1197, 18] on strong "K01 - KITCHENAID AUSTRALIA PTY LTD" at bounding box center [1111, 20] width 171 height 13
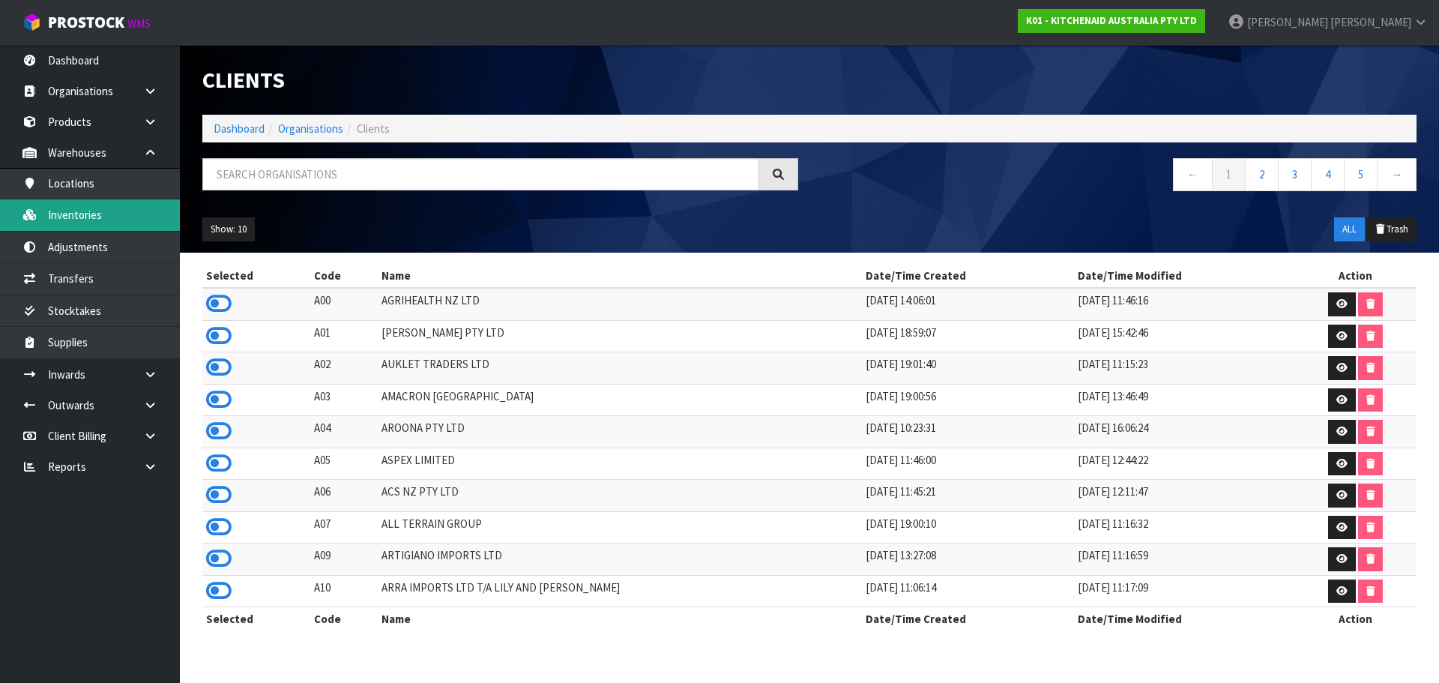
click at [84, 220] on link "Inventories" at bounding box center [90, 214] width 180 height 31
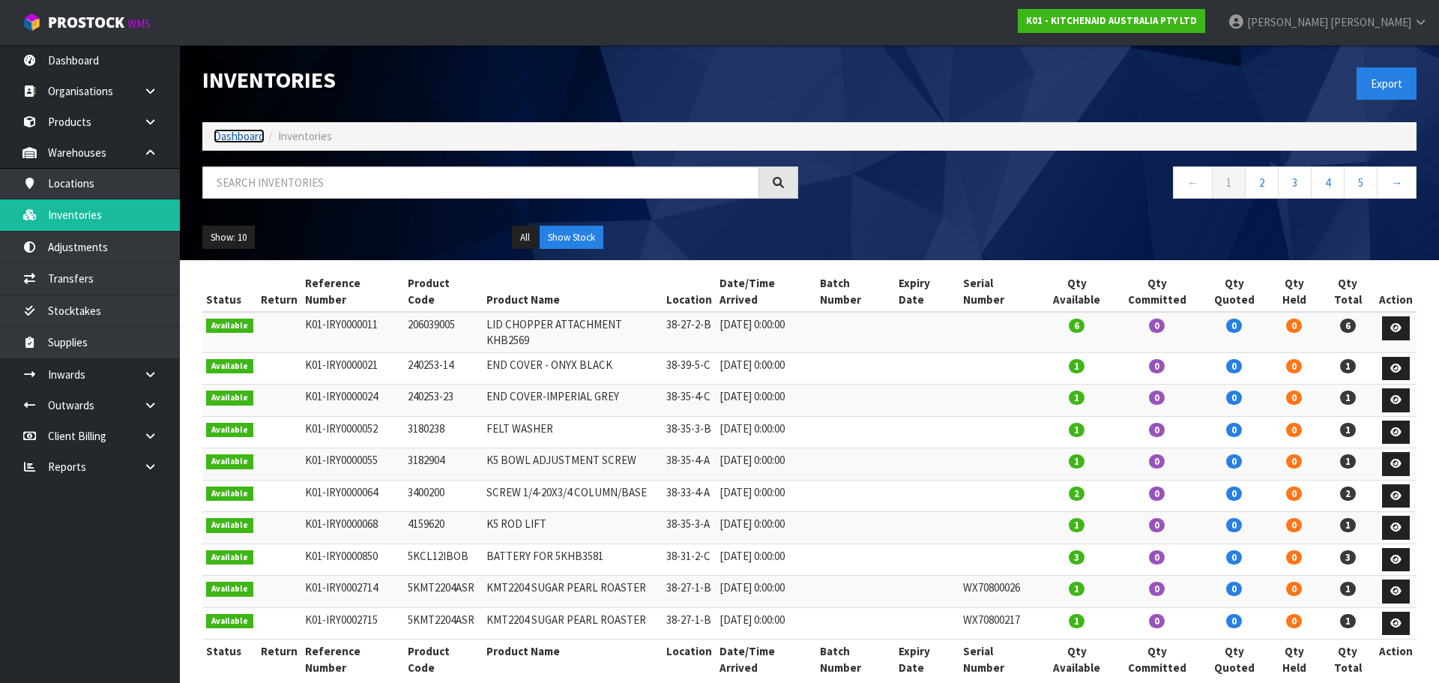
click at [255, 139] on link "Dashboard" at bounding box center [239, 136] width 51 height 14
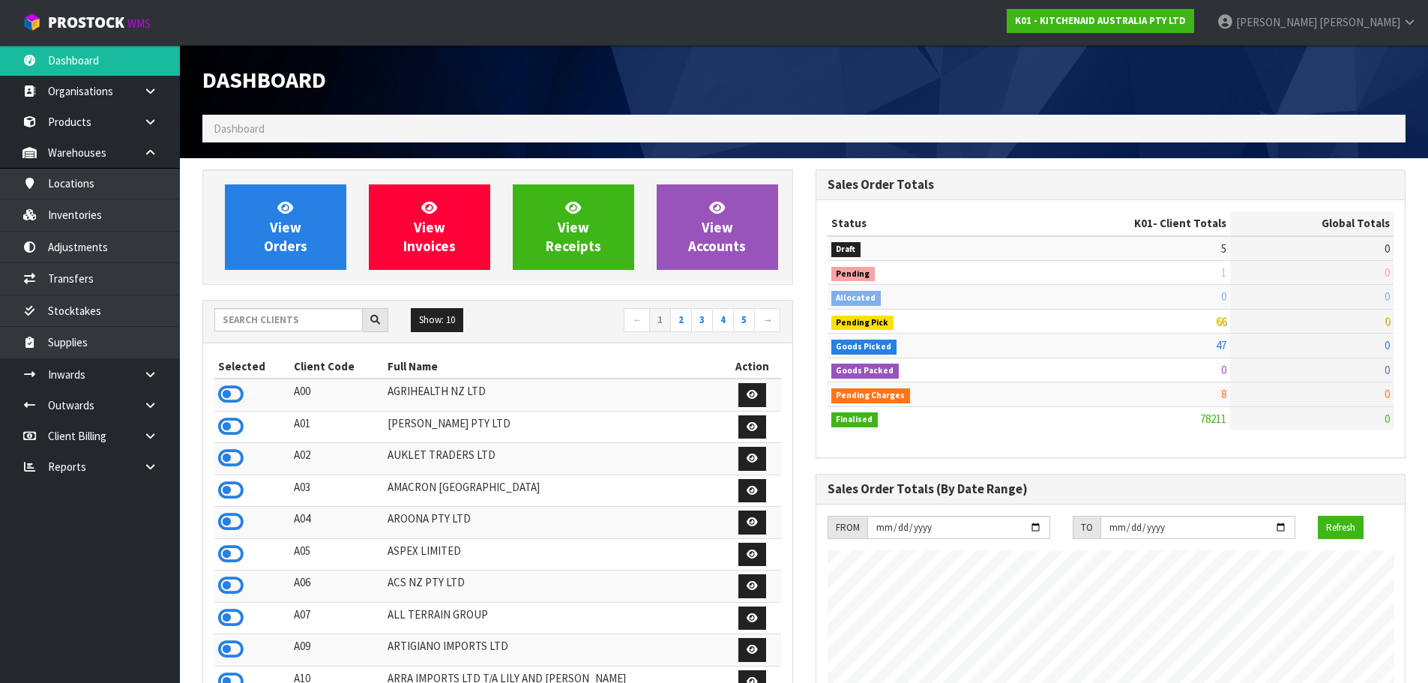
scroll to position [1136, 612]
click at [292, 319] on input "text" at bounding box center [288, 319] width 148 height 23
click at [132, 213] on link "Inventories" at bounding box center [90, 214] width 180 height 31
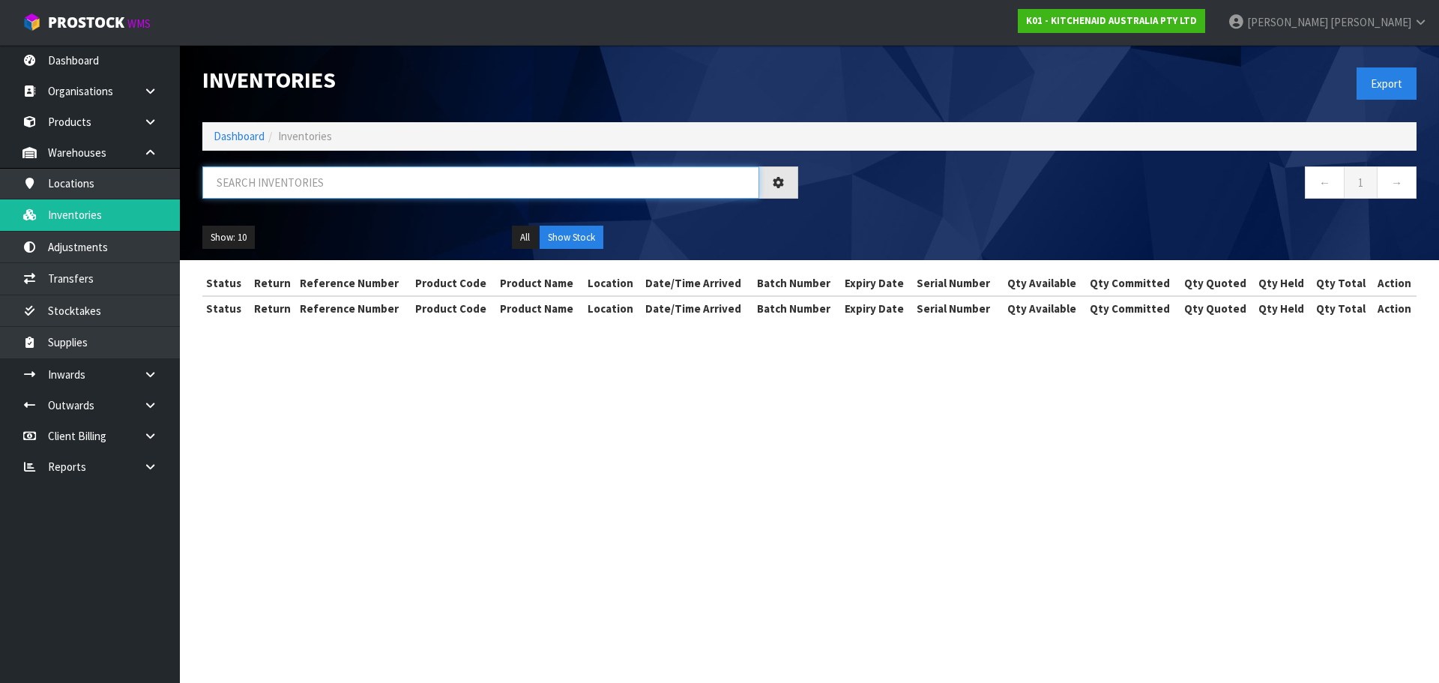
click at [309, 184] on input "text" at bounding box center [480, 182] width 557 height 32
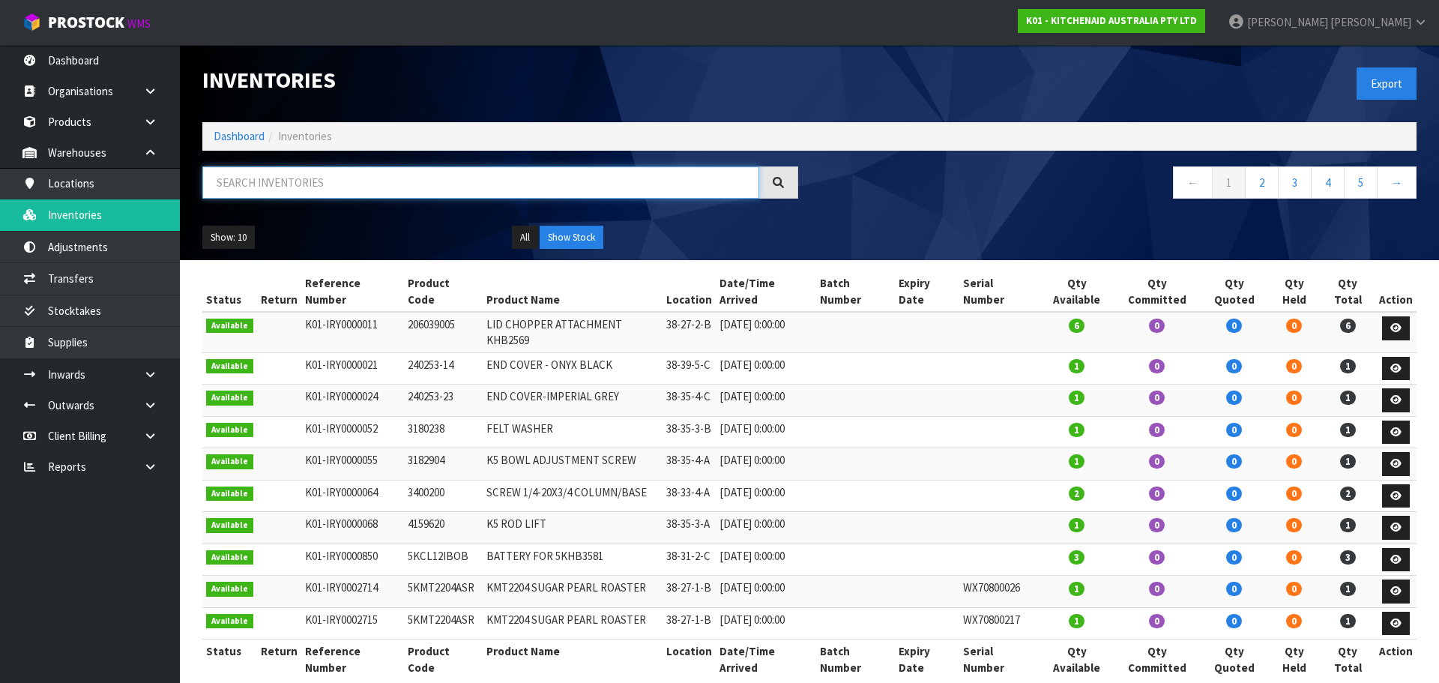
paste input "5KSM195PSAWH"
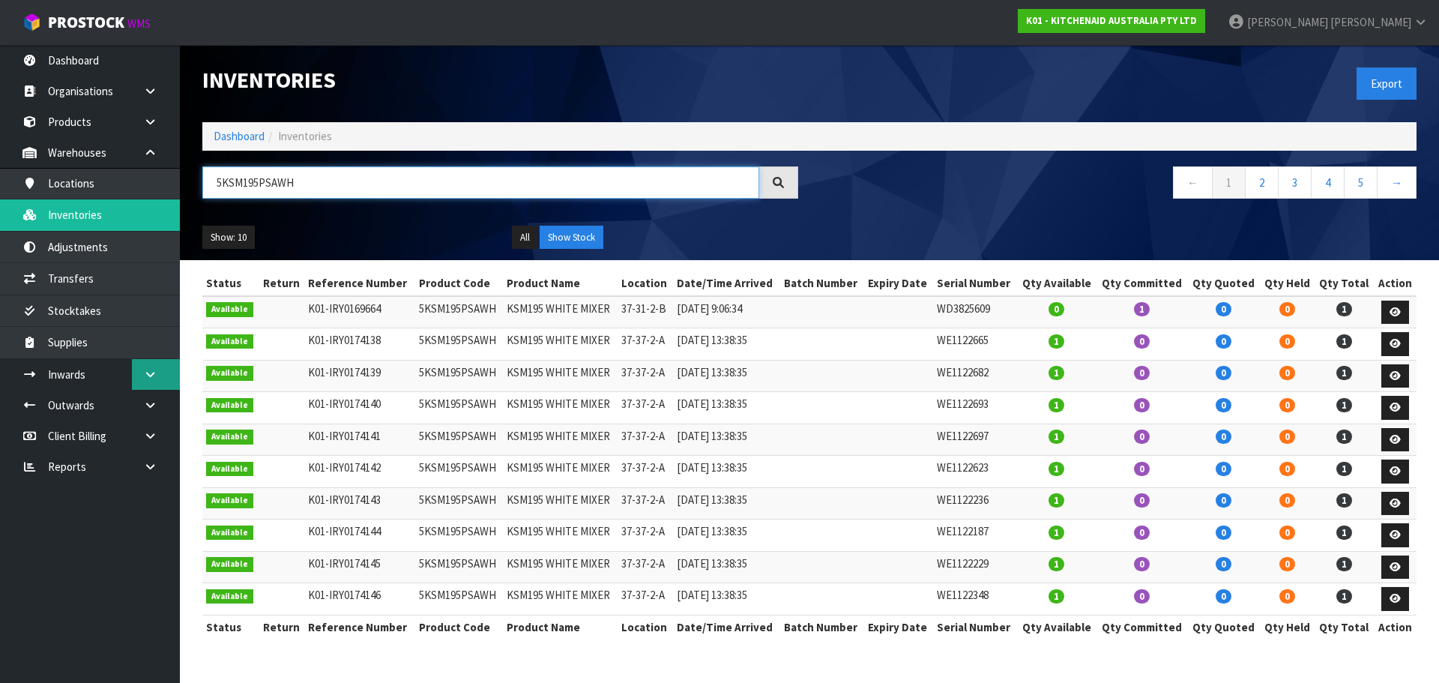
type input "5KSM195PSAWH"
click at [146, 367] on link at bounding box center [156, 374] width 48 height 31
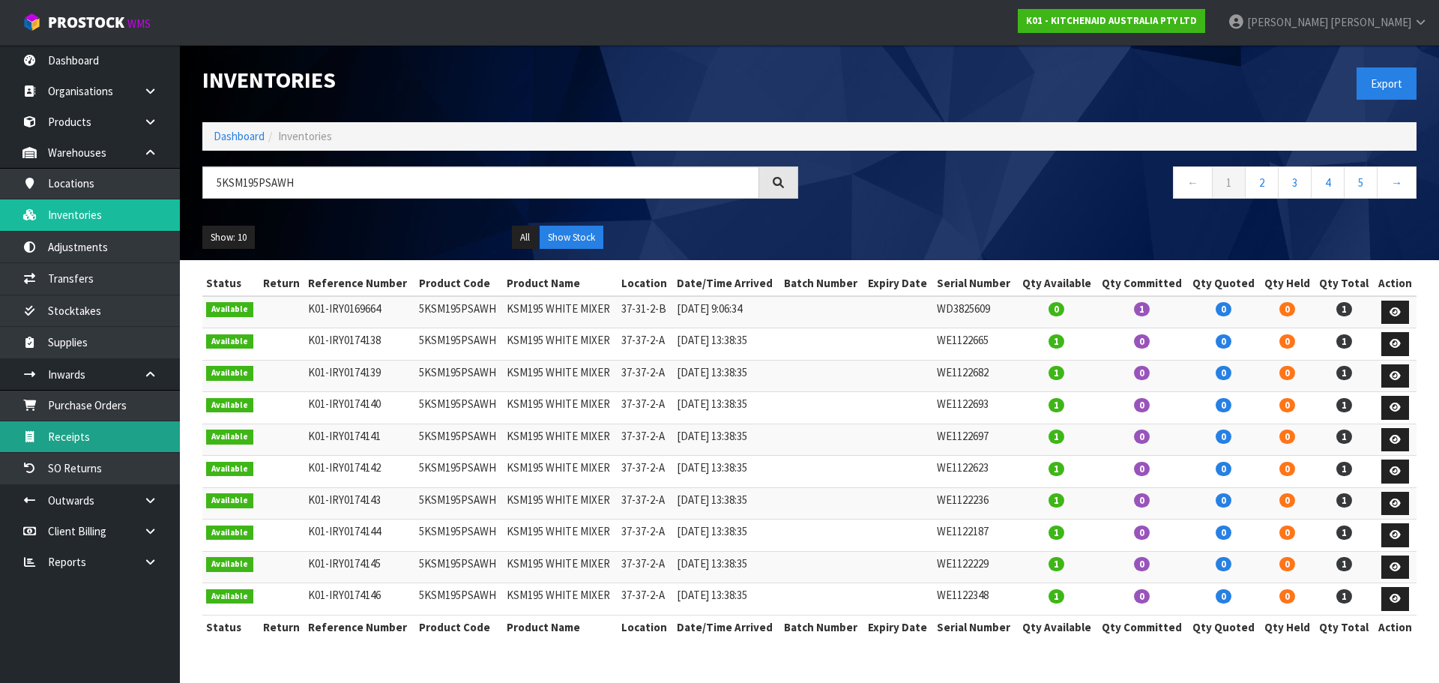
click at [98, 439] on link "Receipts" at bounding box center [90, 436] width 180 height 31
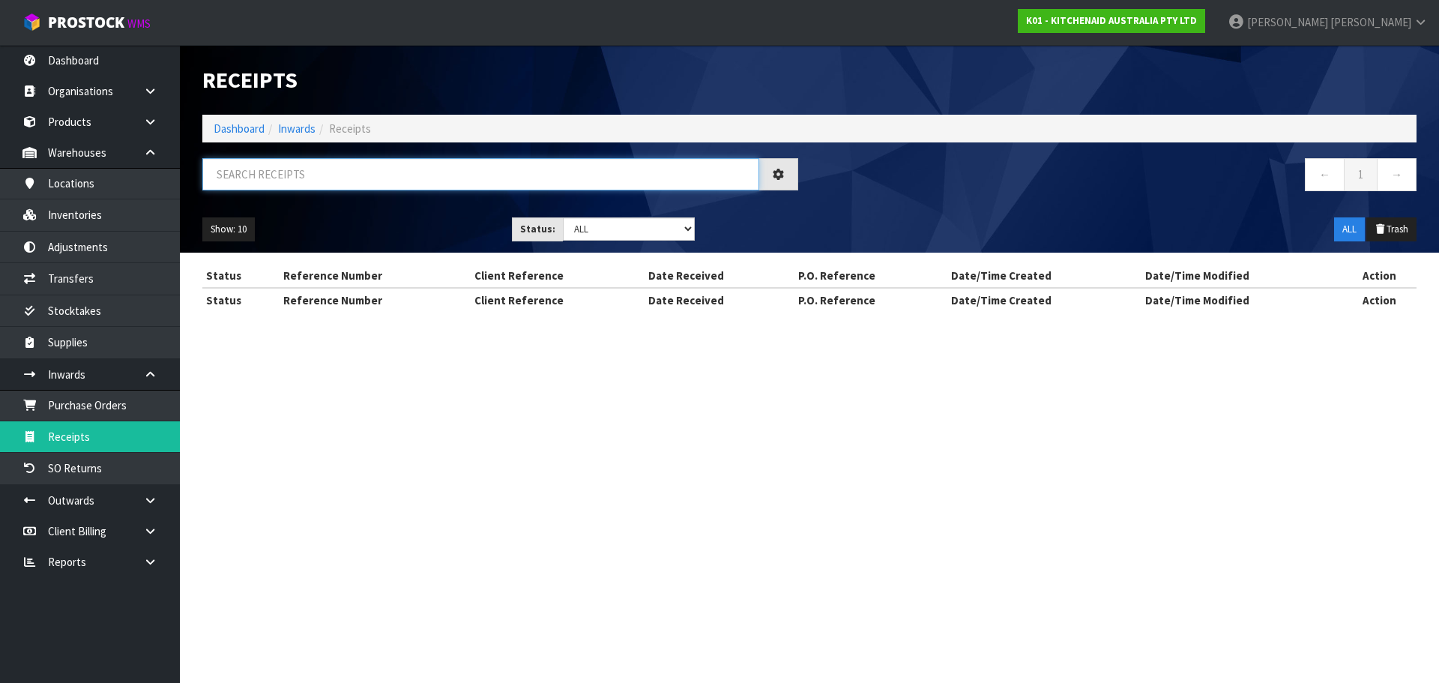
click at [364, 181] on input "text" at bounding box center [480, 174] width 557 height 32
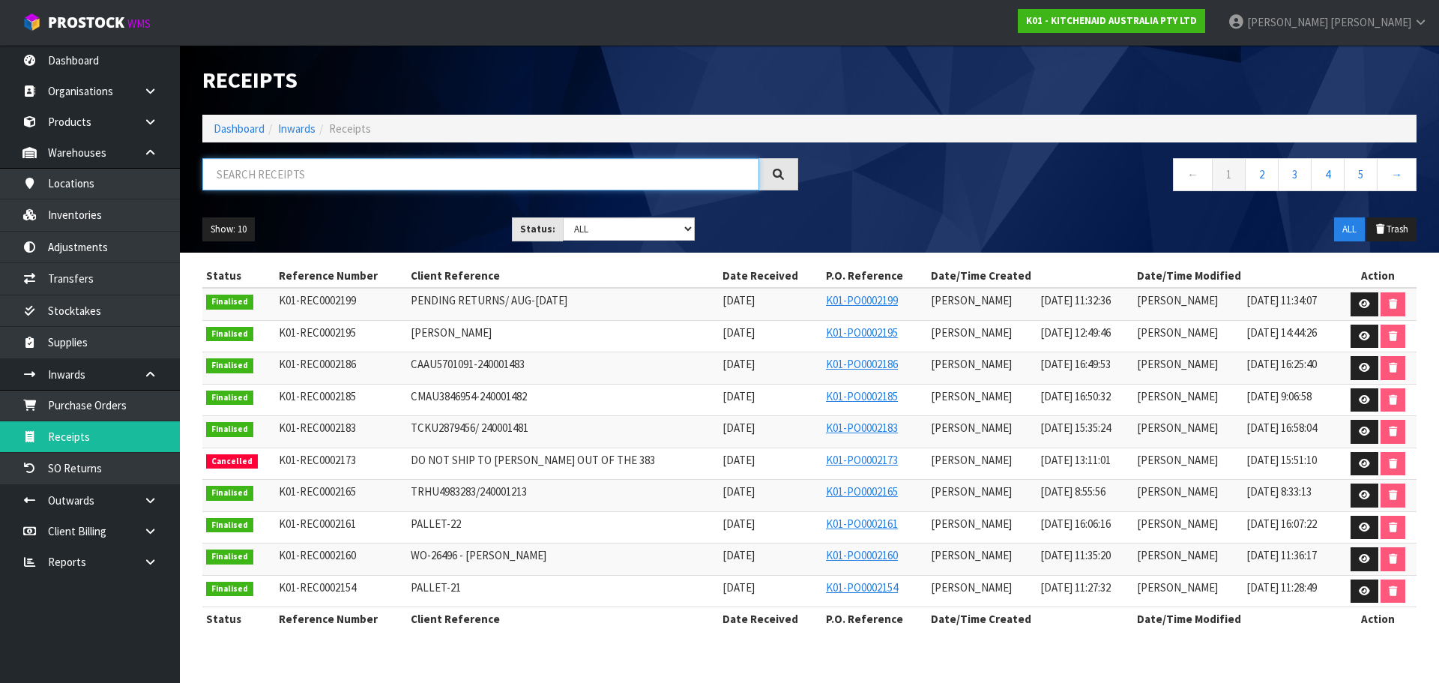
paste input "5KSM195PSAWH"
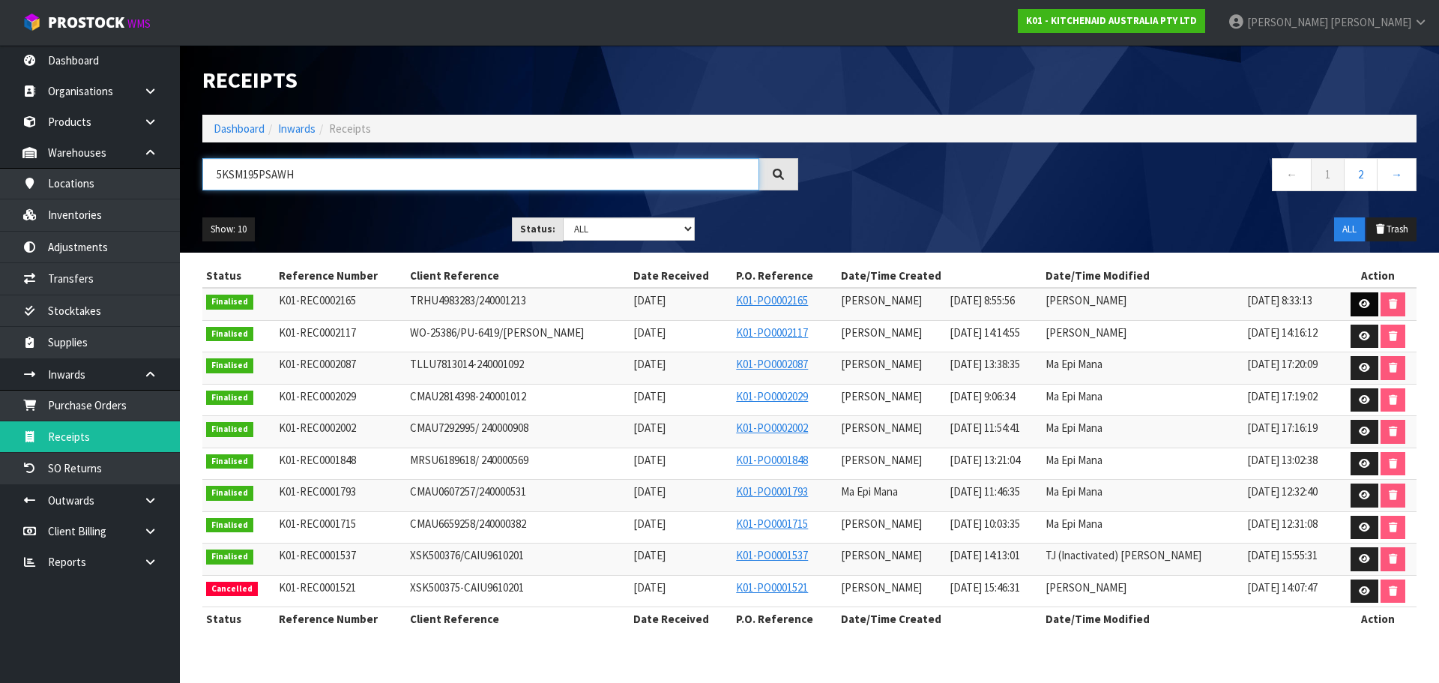
type input "5KSM195PSAWH"
click at [1368, 306] on icon at bounding box center [1364, 304] width 11 height 10
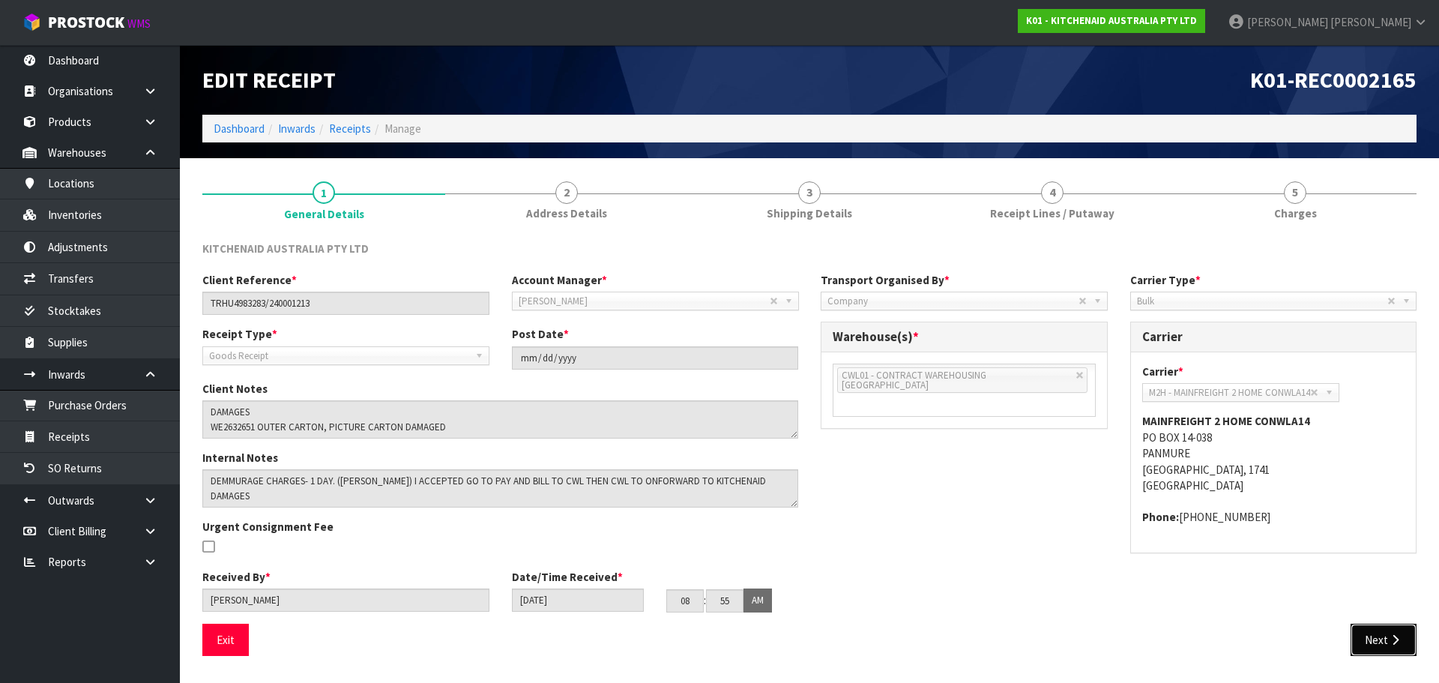
click at [1389, 630] on button "Next" at bounding box center [1384, 640] width 66 height 32
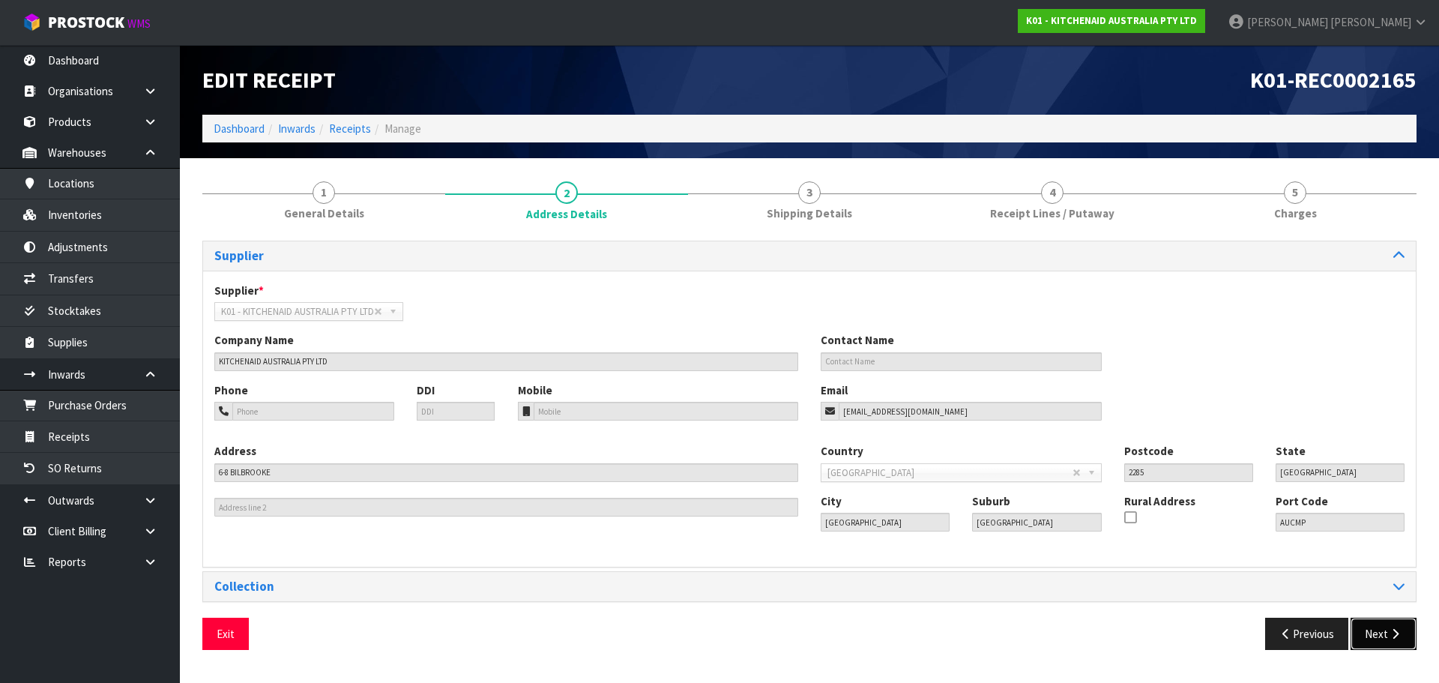
click at [1389, 630] on icon "button" at bounding box center [1395, 633] width 14 height 11
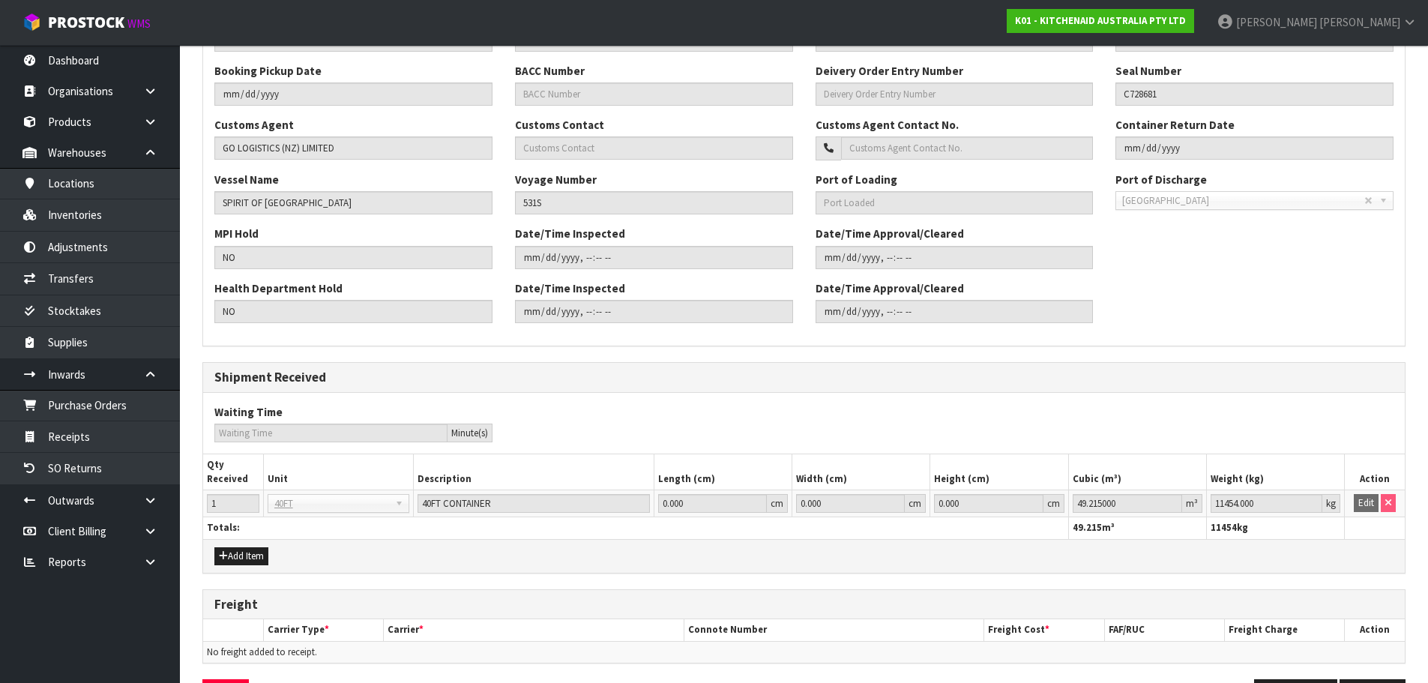
scroll to position [450, 0]
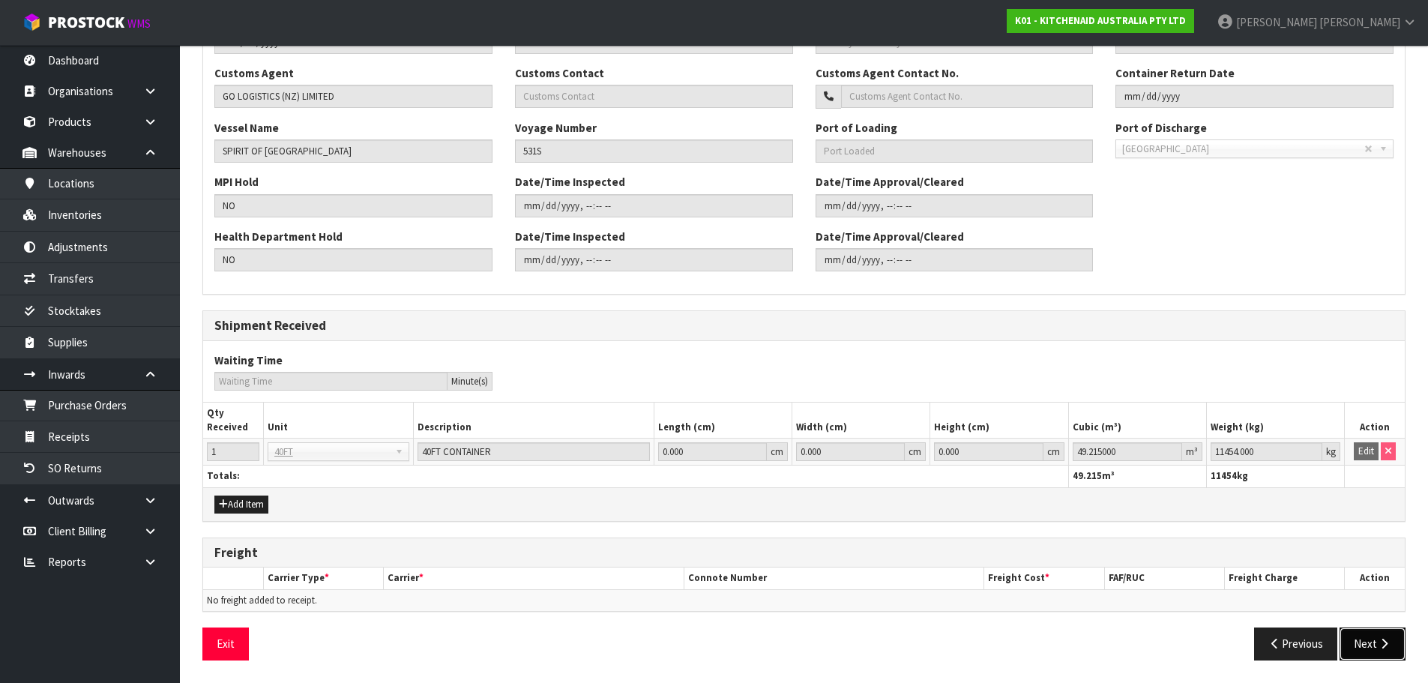
click at [1379, 628] on button "Next" at bounding box center [1373, 643] width 66 height 32
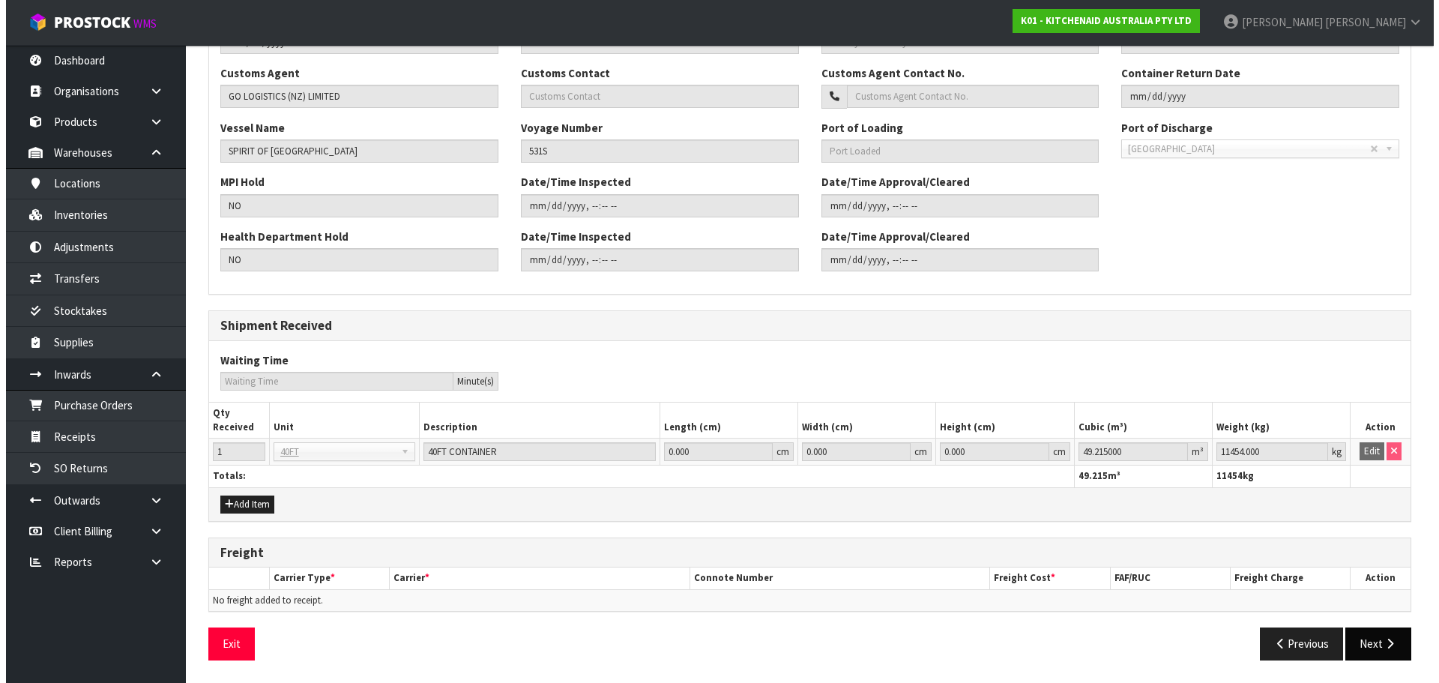
scroll to position [0, 0]
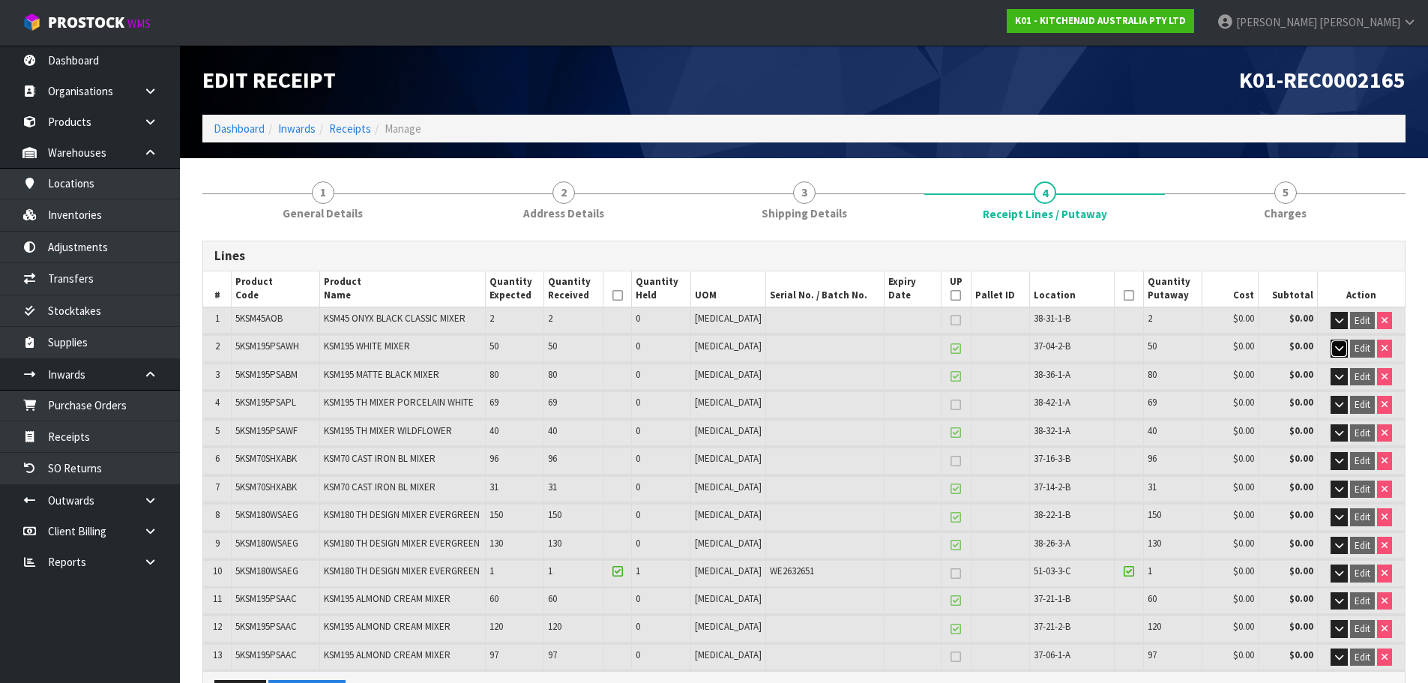
click at [1337, 345] on icon "button" at bounding box center [1339, 348] width 8 height 10
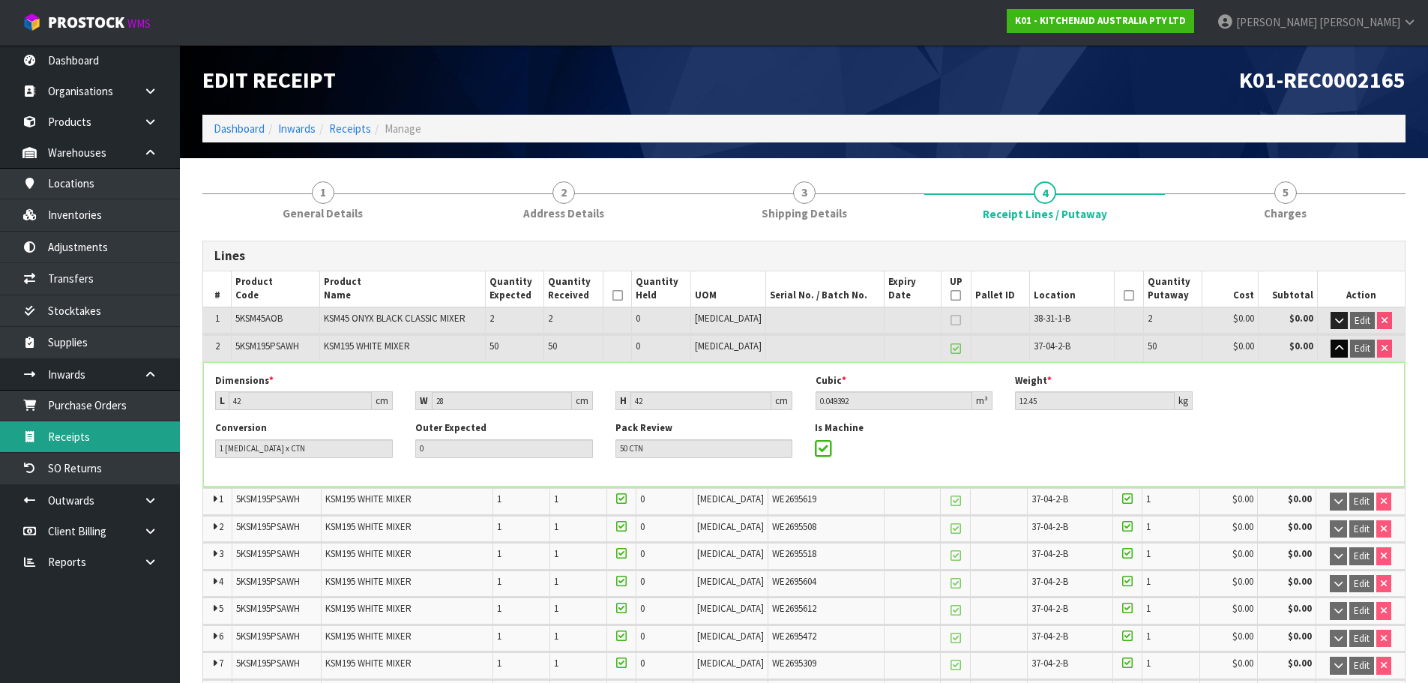
click at [118, 433] on link "Receipts" at bounding box center [90, 436] width 180 height 31
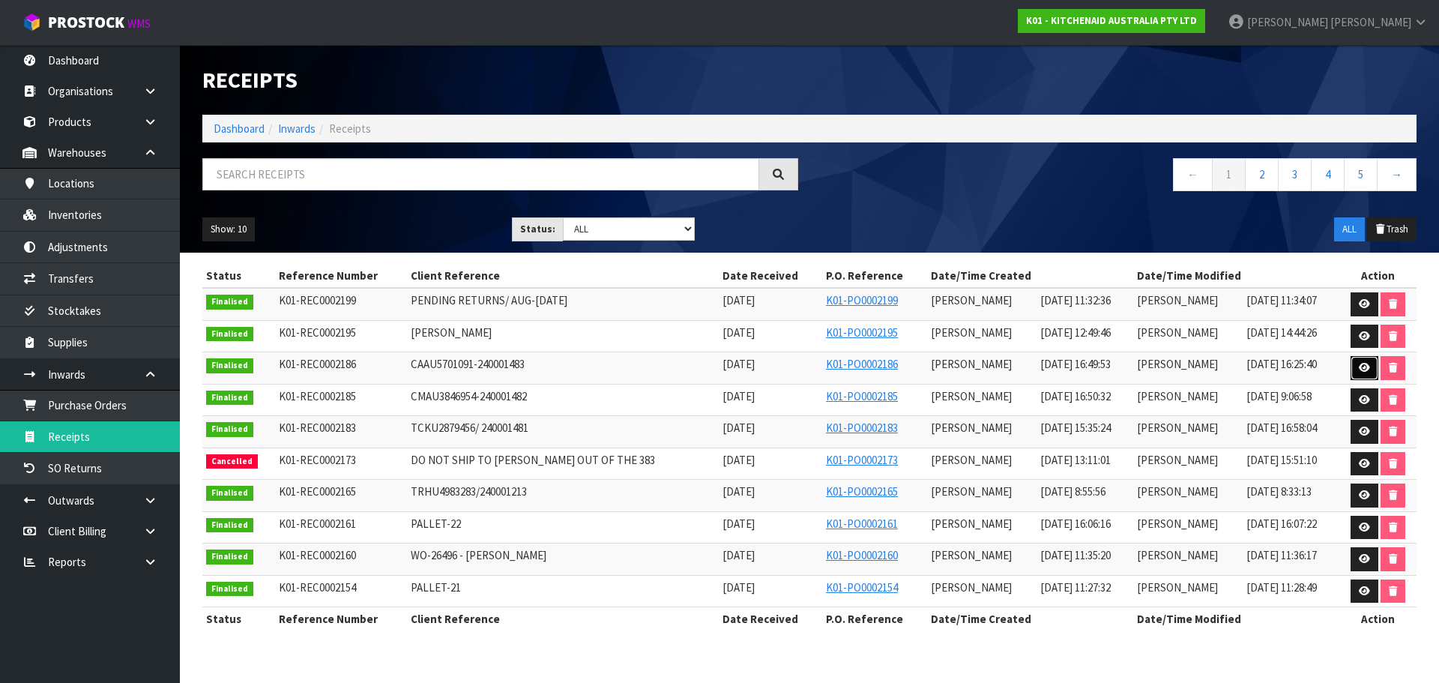
click at [1359, 369] on icon at bounding box center [1364, 368] width 11 height 10
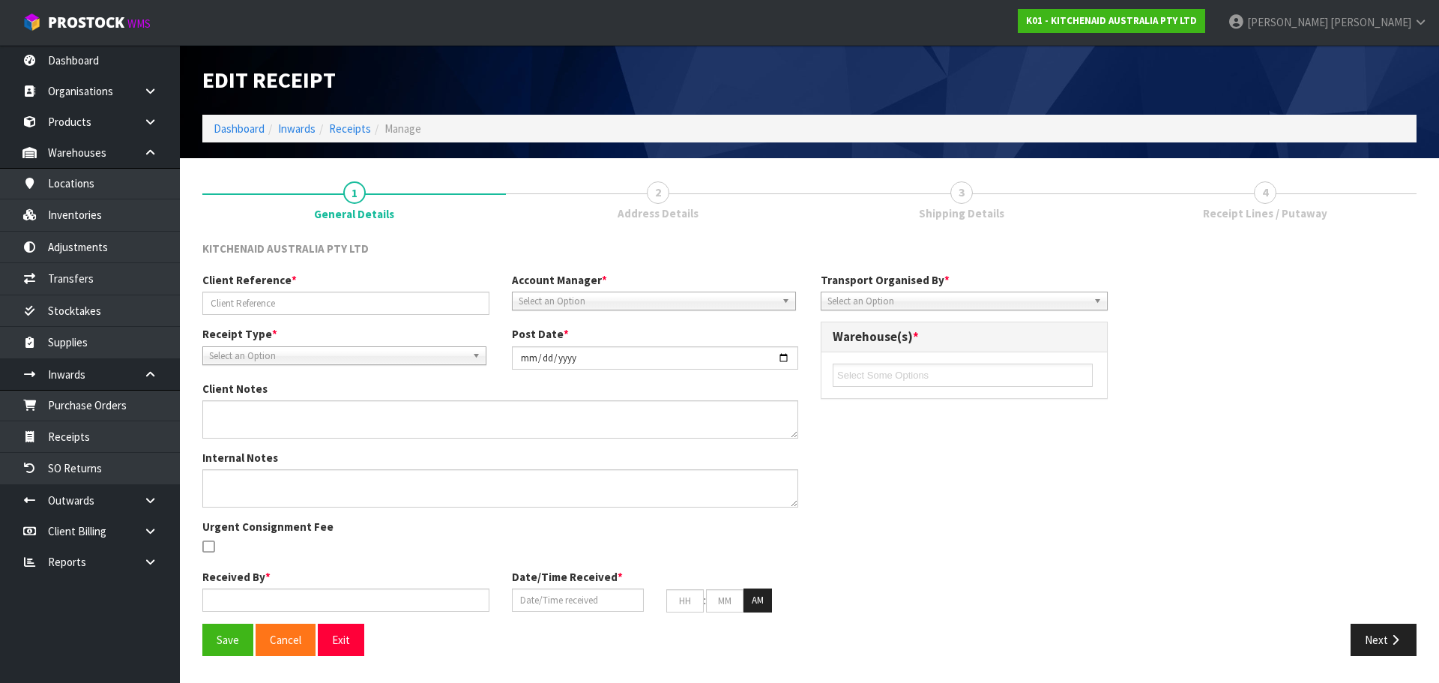
type input "CAAU5701091-240001483"
type input "[DATE]"
type textarea "VARIANCES FOUND CODE: 5KSMMGAA EXPECTED - 216 RECEIVED - 217 5KSB4027AOB EXPECT…"
type textarea "SECOND CHECKS DONE BY [PERSON_NAME] & [PERSON_NAME]"
type input "[PERSON_NAME]"
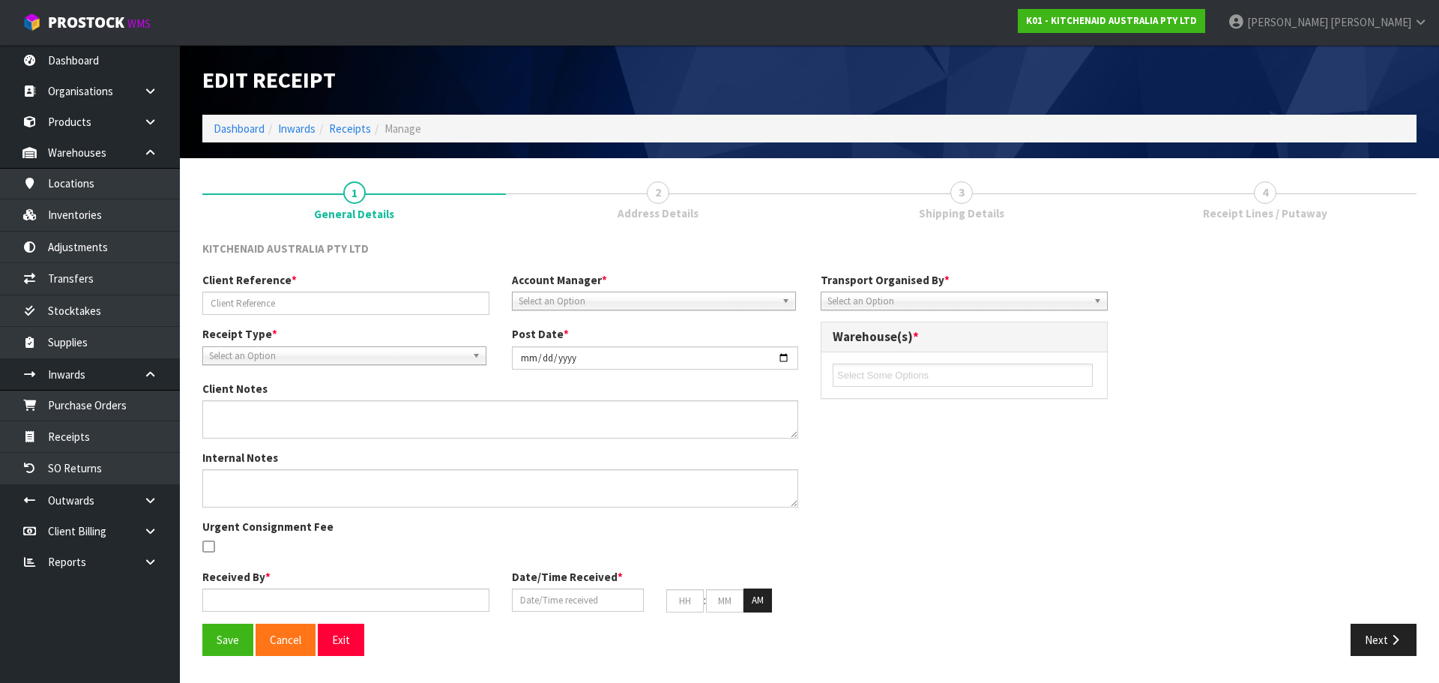
type input "[DATE]"
type input "04"
type input "49"
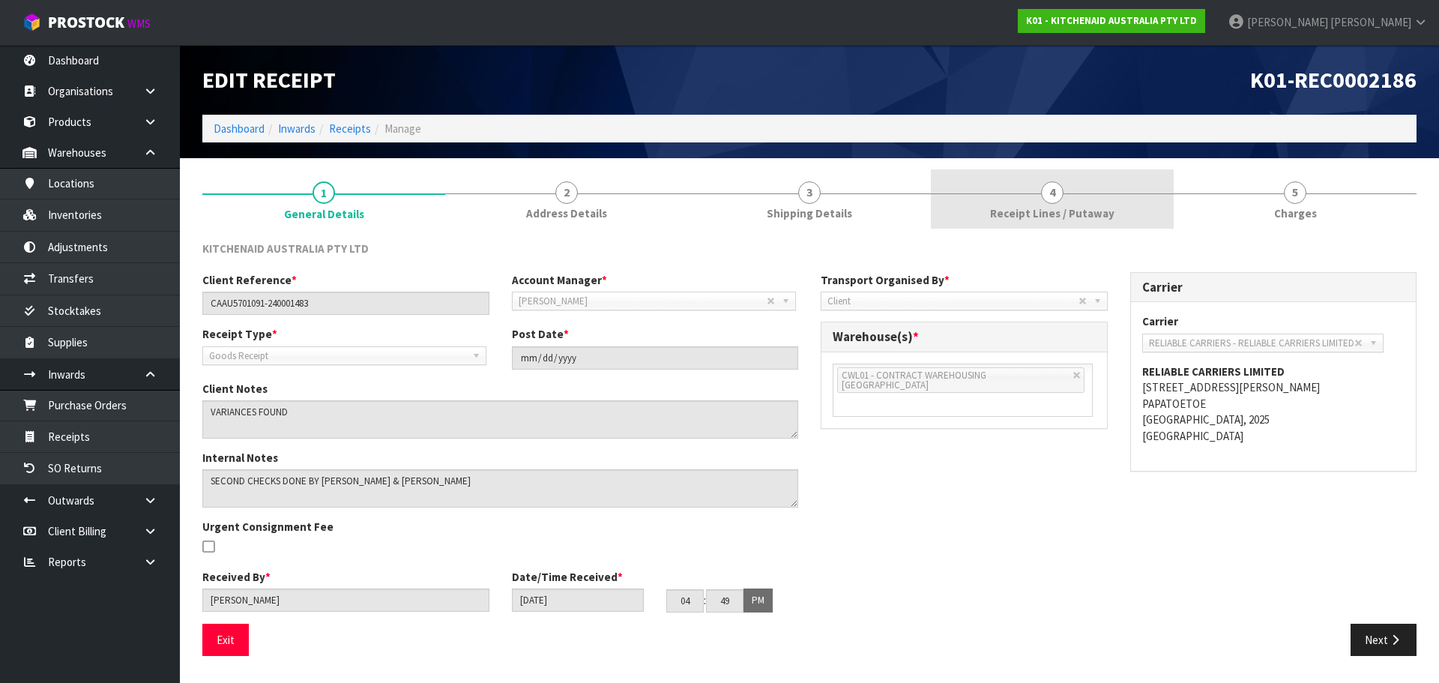
click at [1052, 214] on span "Receipt Lines / Putaway" at bounding box center [1052, 213] width 124 height 16
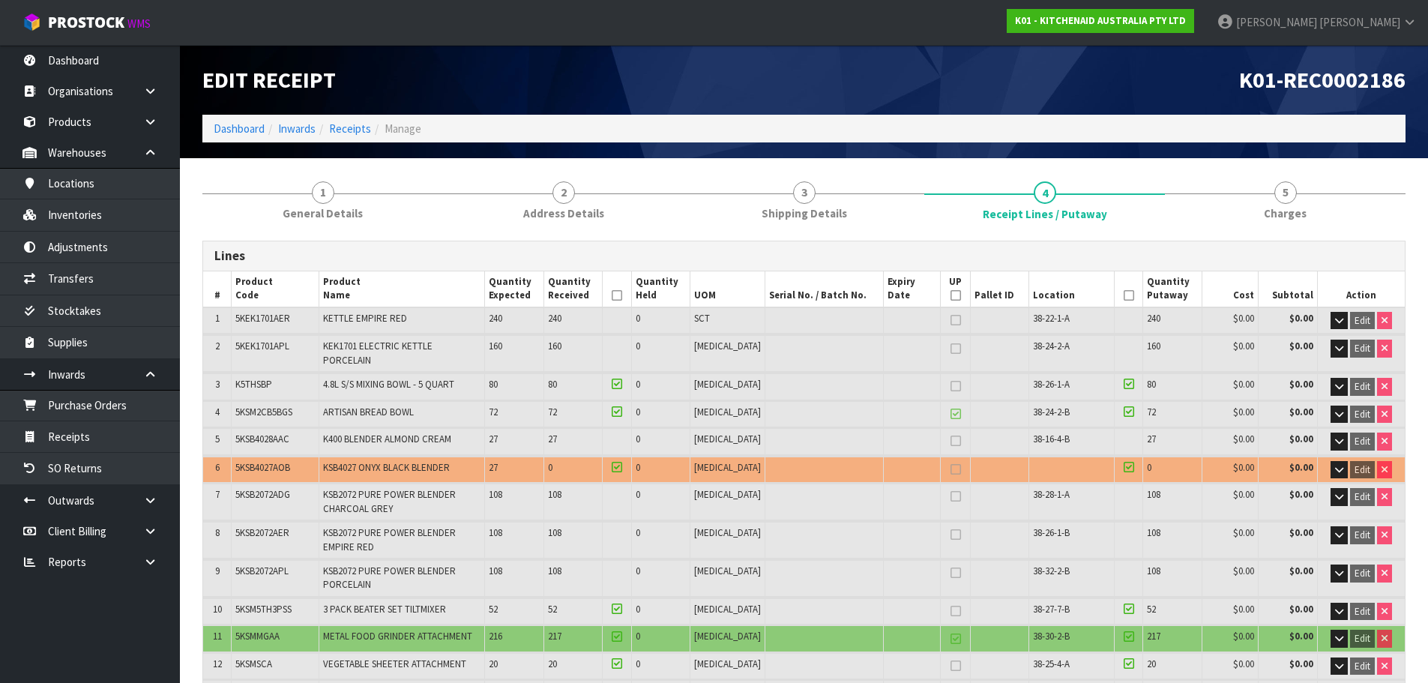
drag, startPoint x: 199, startPoint y: 1, endPoint x: 521, endPoint y: 85, distance: 332.4
click at [521, 85] on h1 "Edit Receipt" at bounding box center [497, 79] width 591 height 25
click at [124, 428] on link "Receipts" at bounding box center [90, 436] width 180 height 31
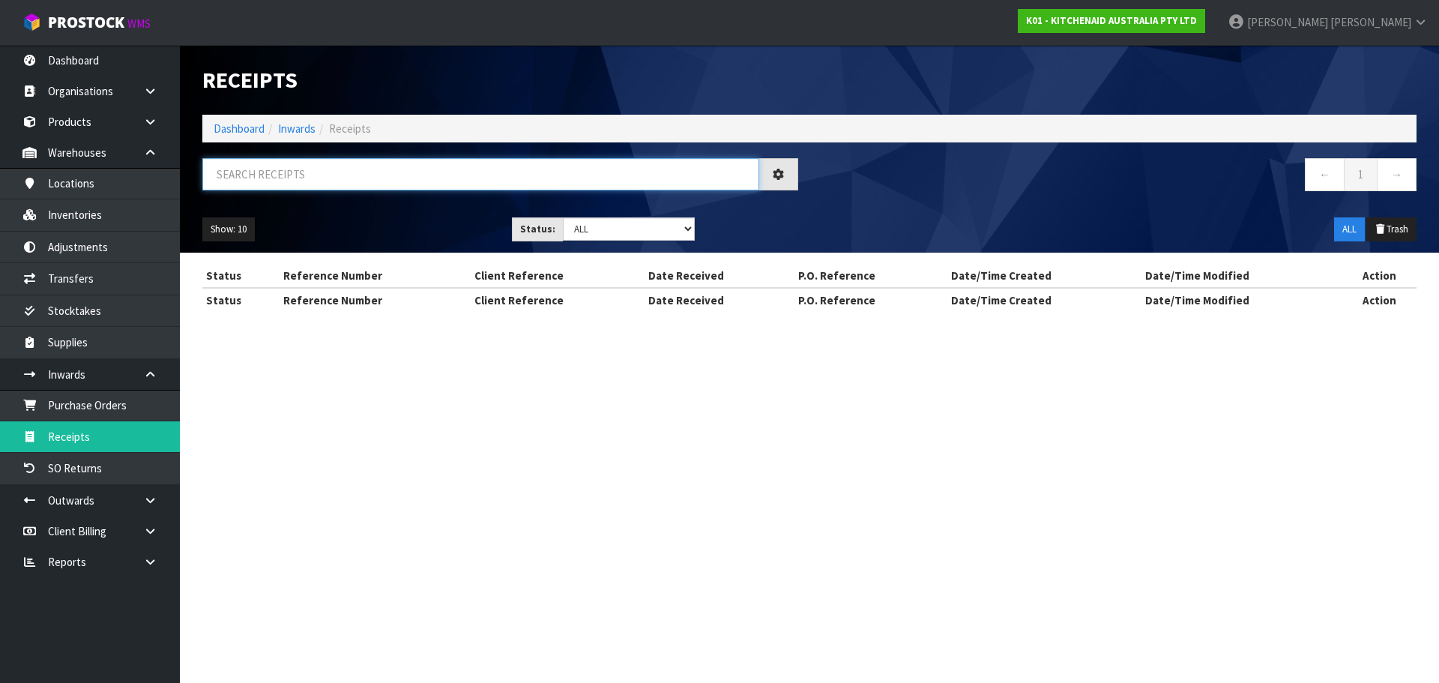
click at [391, 168] on input "text" at bounding box center [480, 174] width 557 height 32
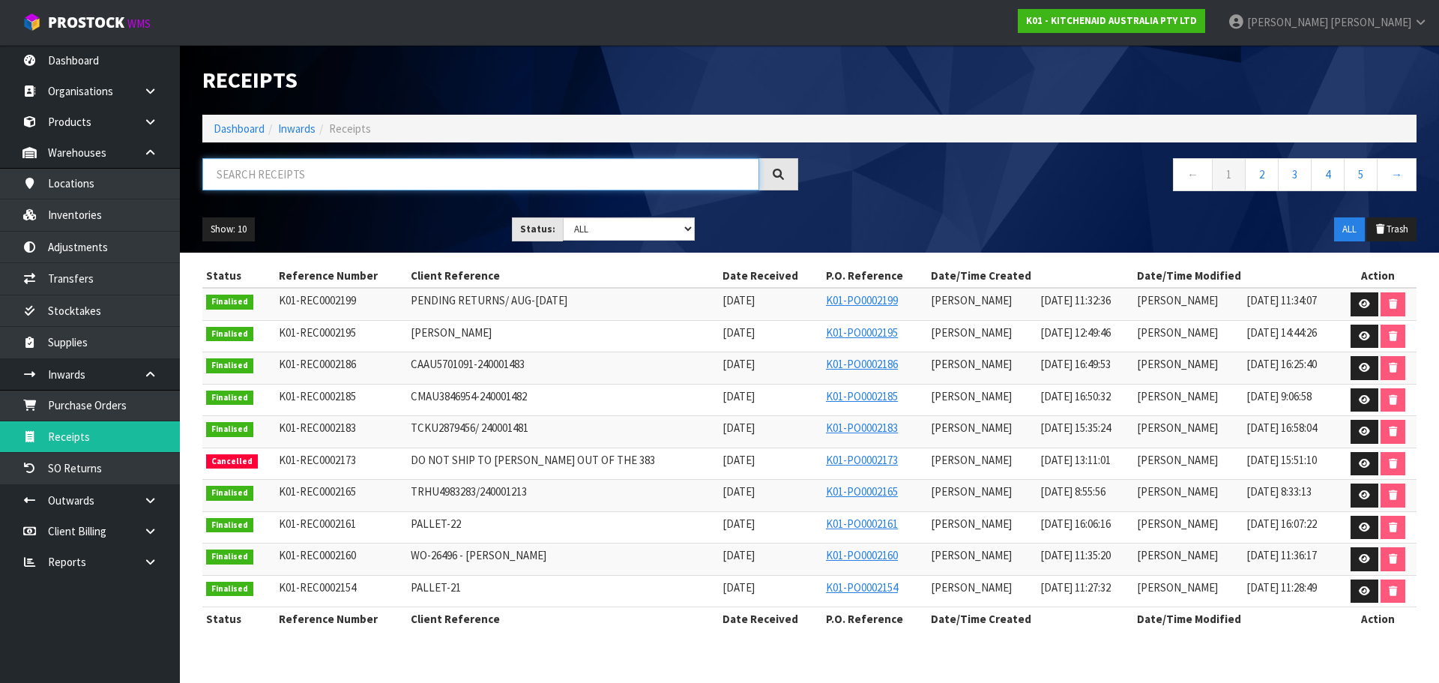
paste input "5KSM195PSAWH"
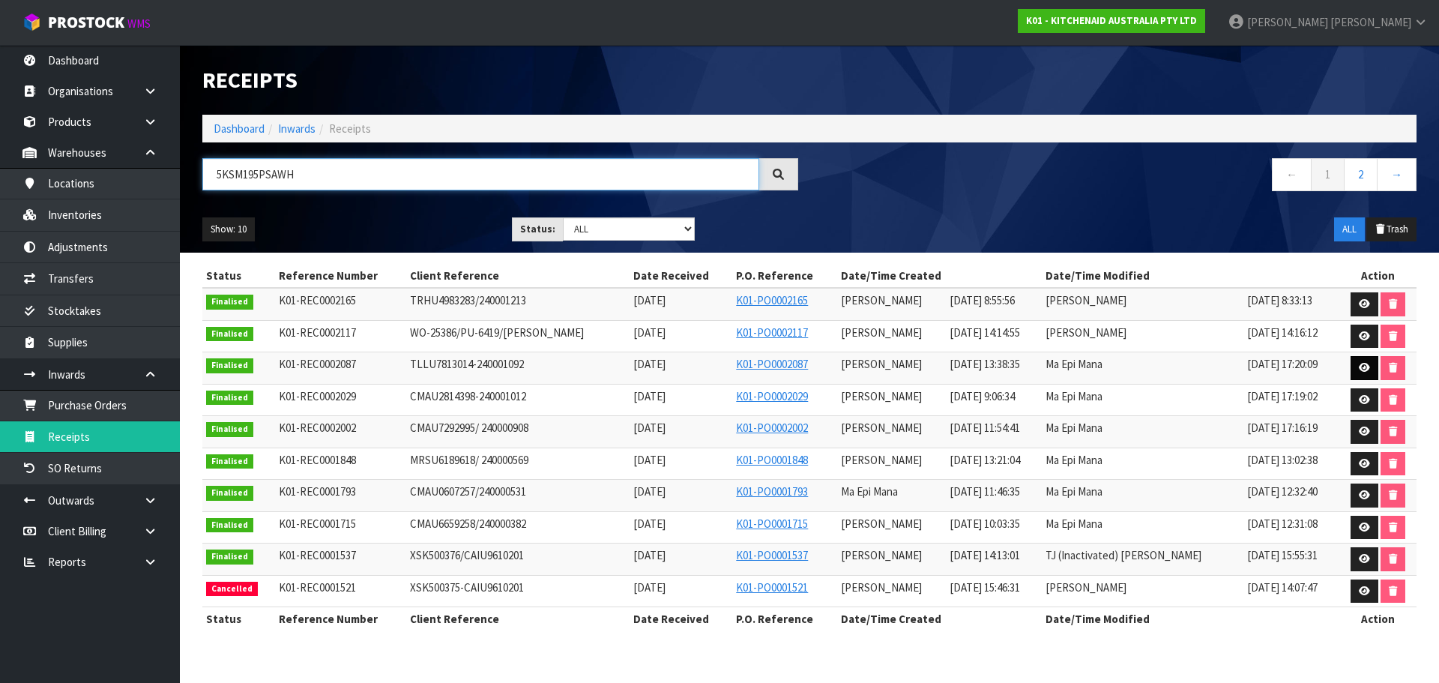
type input "5KSM195PSAWH"
click at [1365, 364] on icon at bounding box center [1364, 368] width 11 height 10
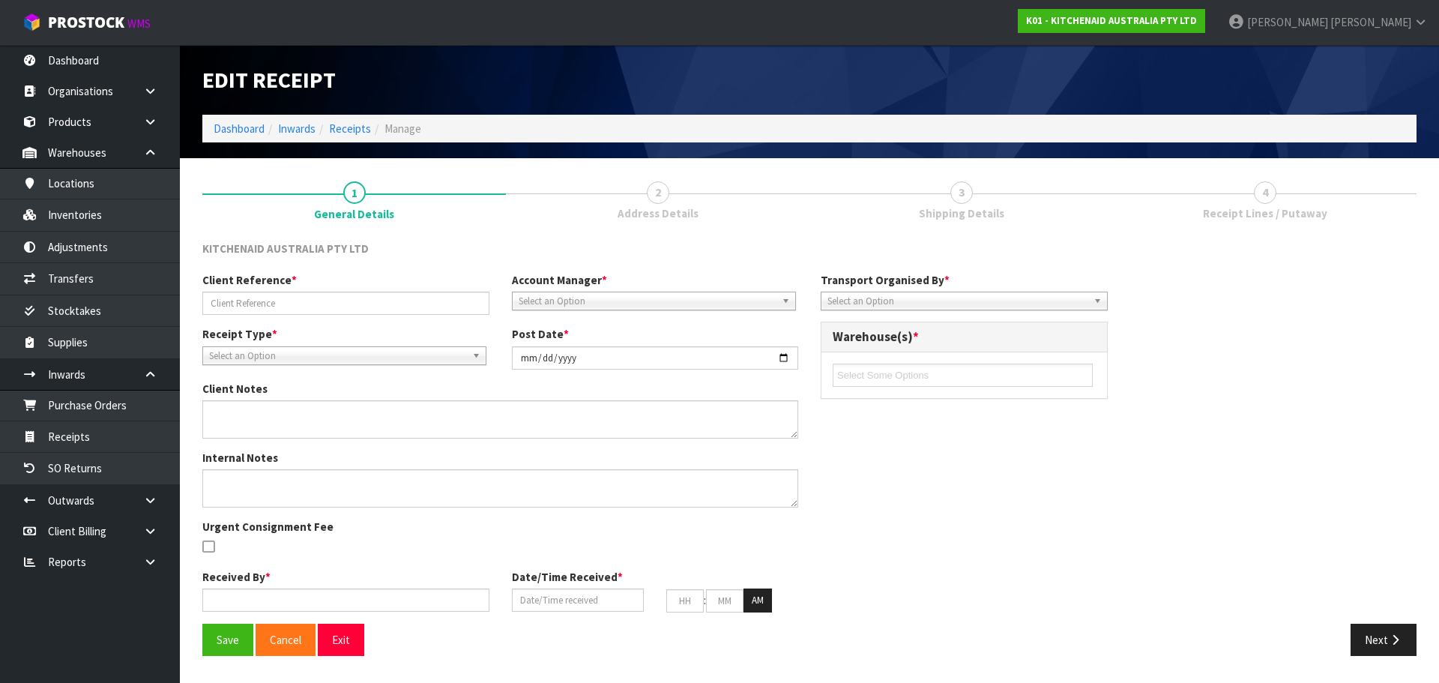
type input "TLLU7813014-240001092"
type input "[DATE]"
type textarea "STOCK VARIANCES 5KSM60SPXAER - EXPECTED 10 - RECEIVED 11 PSH0012 - EXPECTED 350…"
type input "[PERSON_NAME]"
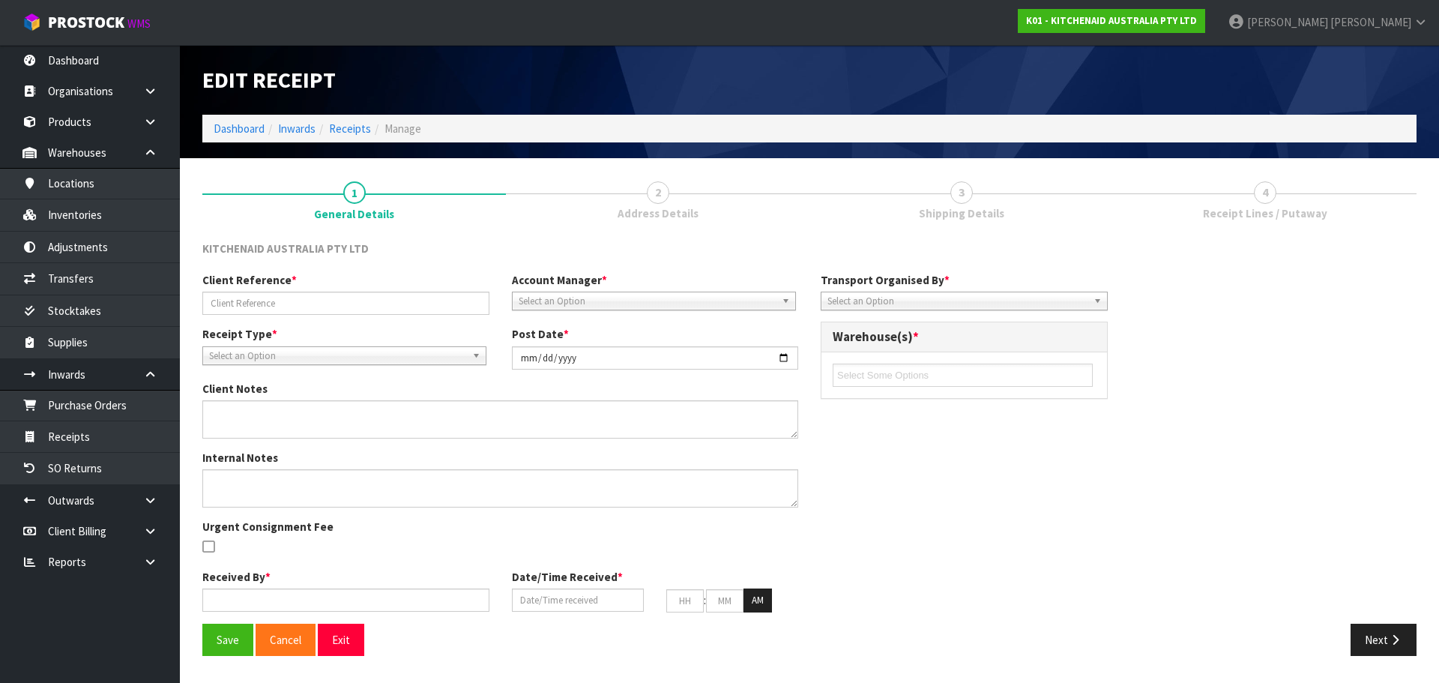
type input "[DATE]"
type input "01"
type input "38"
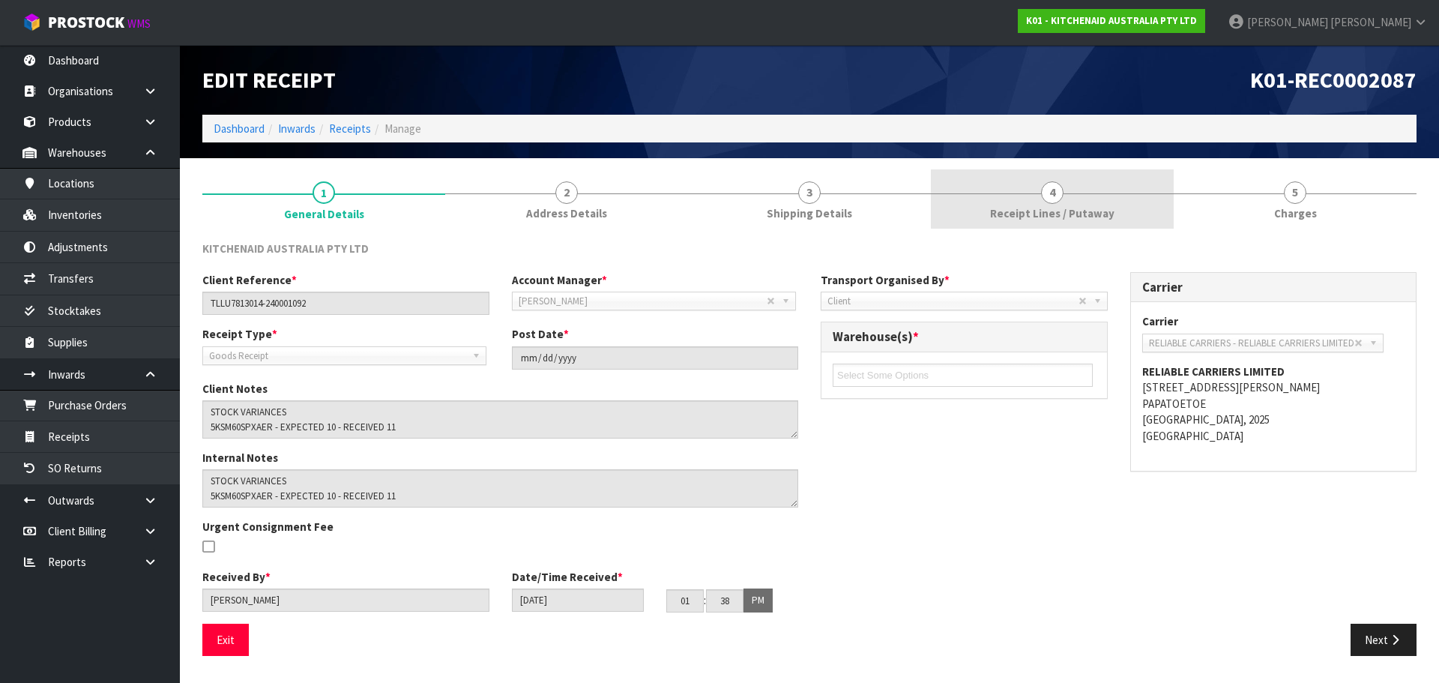
click at [982, 201] on link "4 Receipt Lines / Putaway" at bounding box center [1052, 198] width 243 height 59
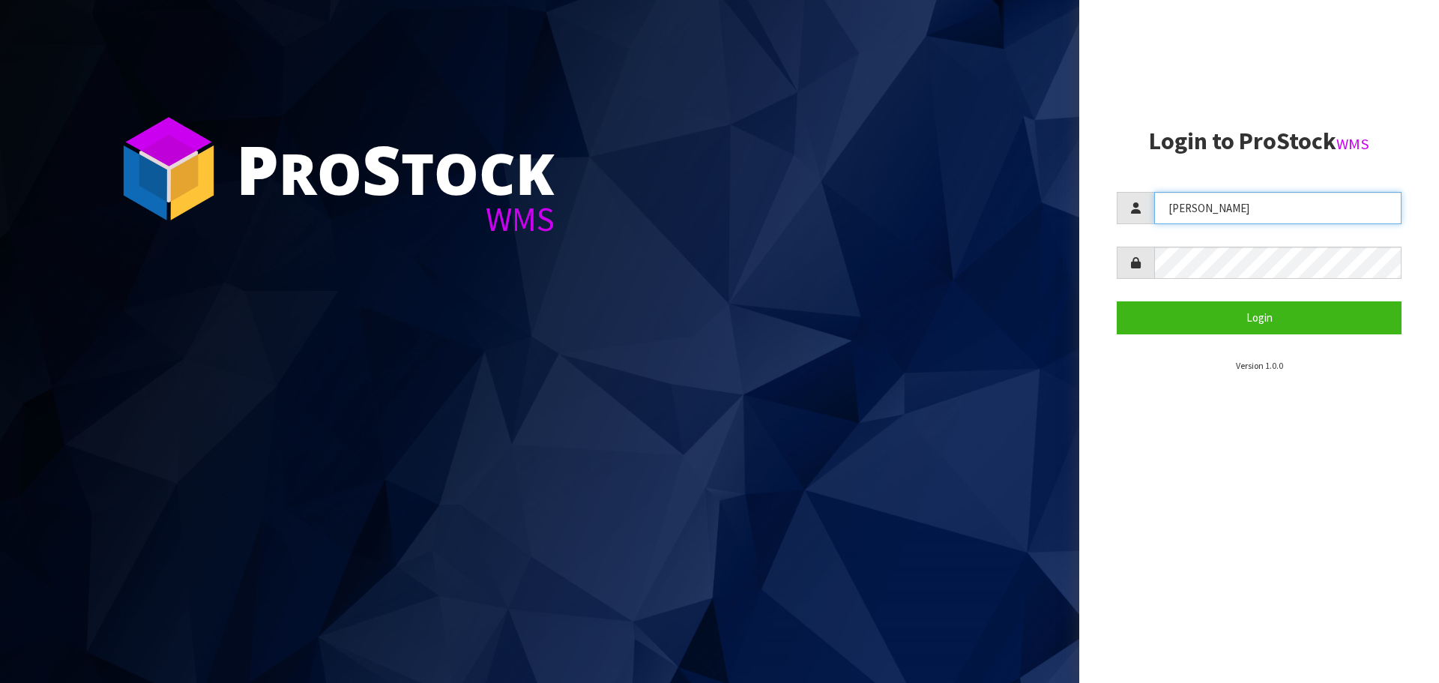
click at [1259, 211] on input "[PERSON_NAME]" at bounding box center [1277, 208] width 247 height 32
type input "[PERSON_NAME]"
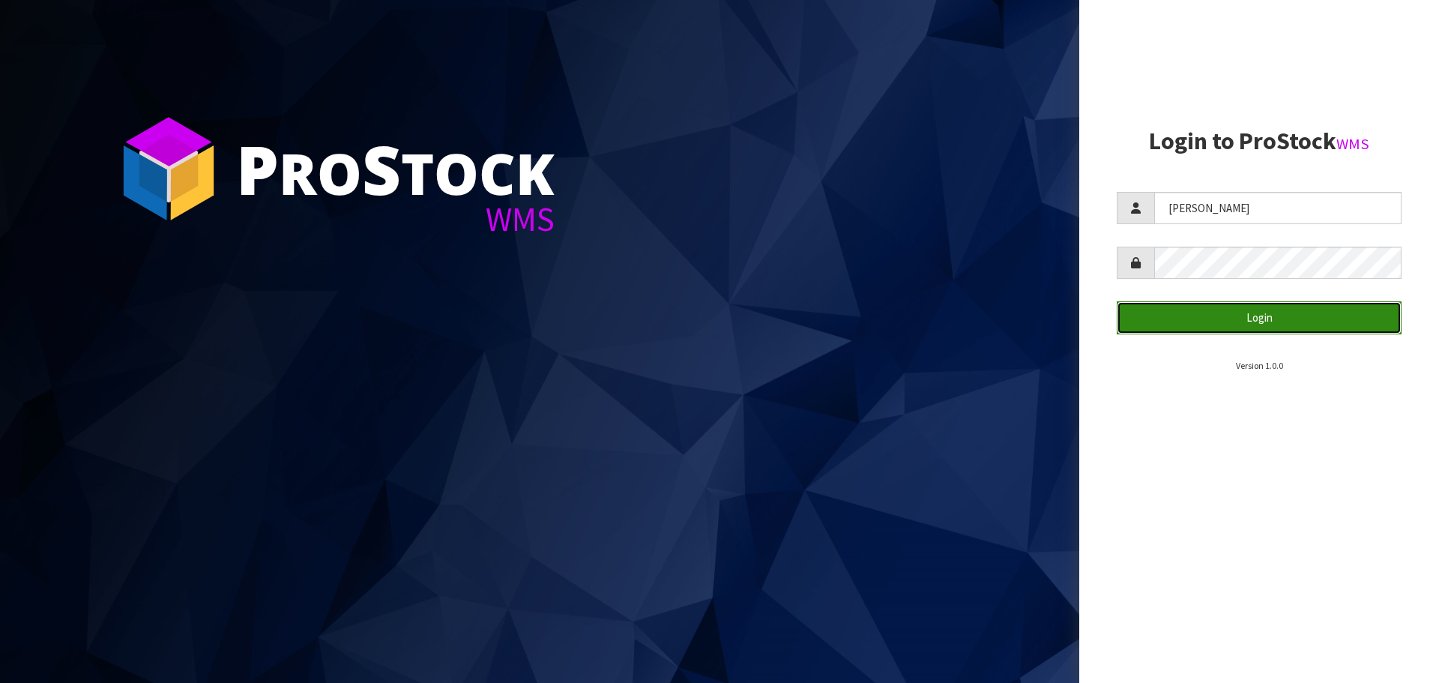
click at [1139, 307] on button "Login" at bounding box center [1259, 317] width 285 height 32
